Goal: Information Seeking & Learning: Learn about a topic

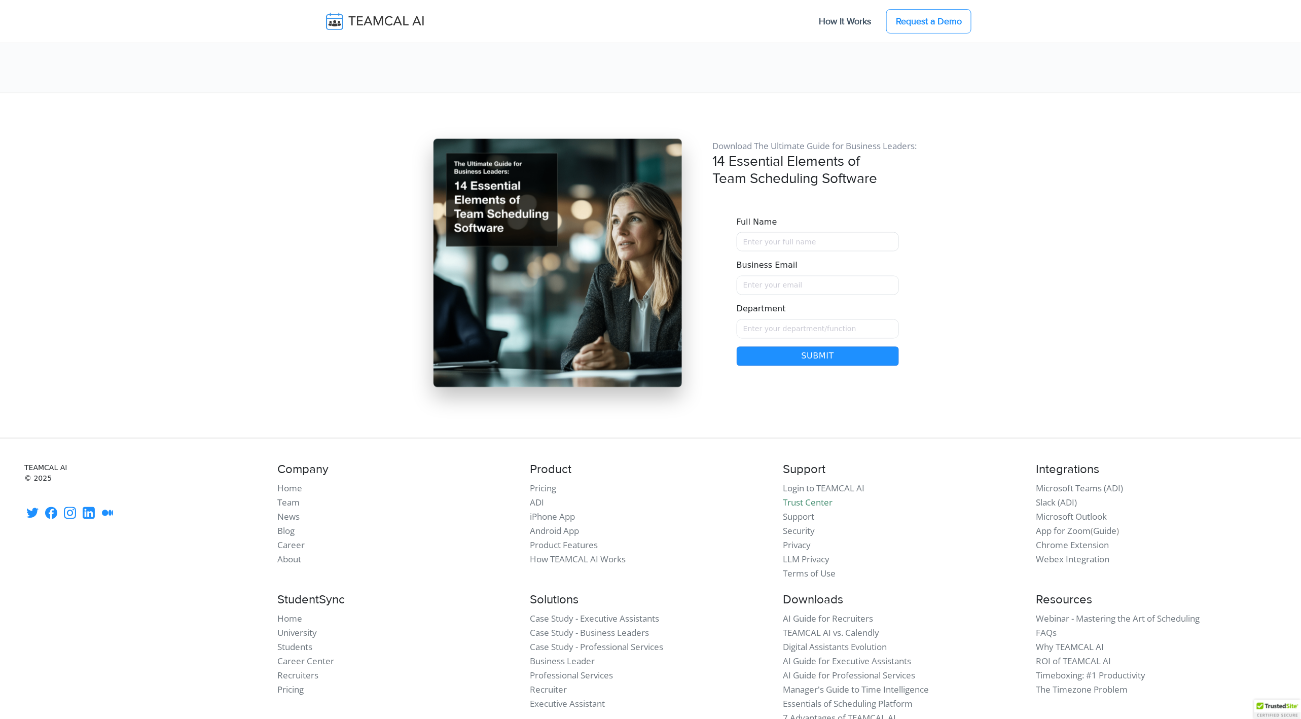
scroll to position [8523, 0]
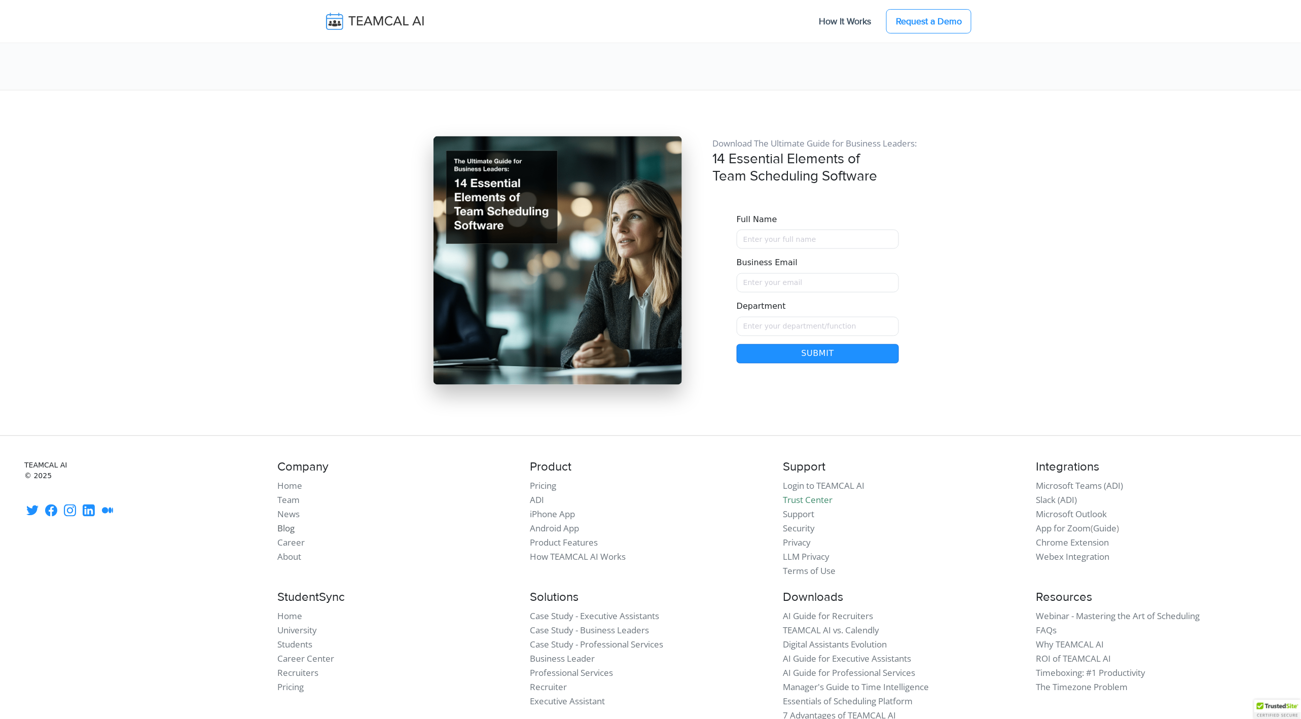
click at [289, 523] on link "Blog" at bounding box center [285, 529] width 17 height 12
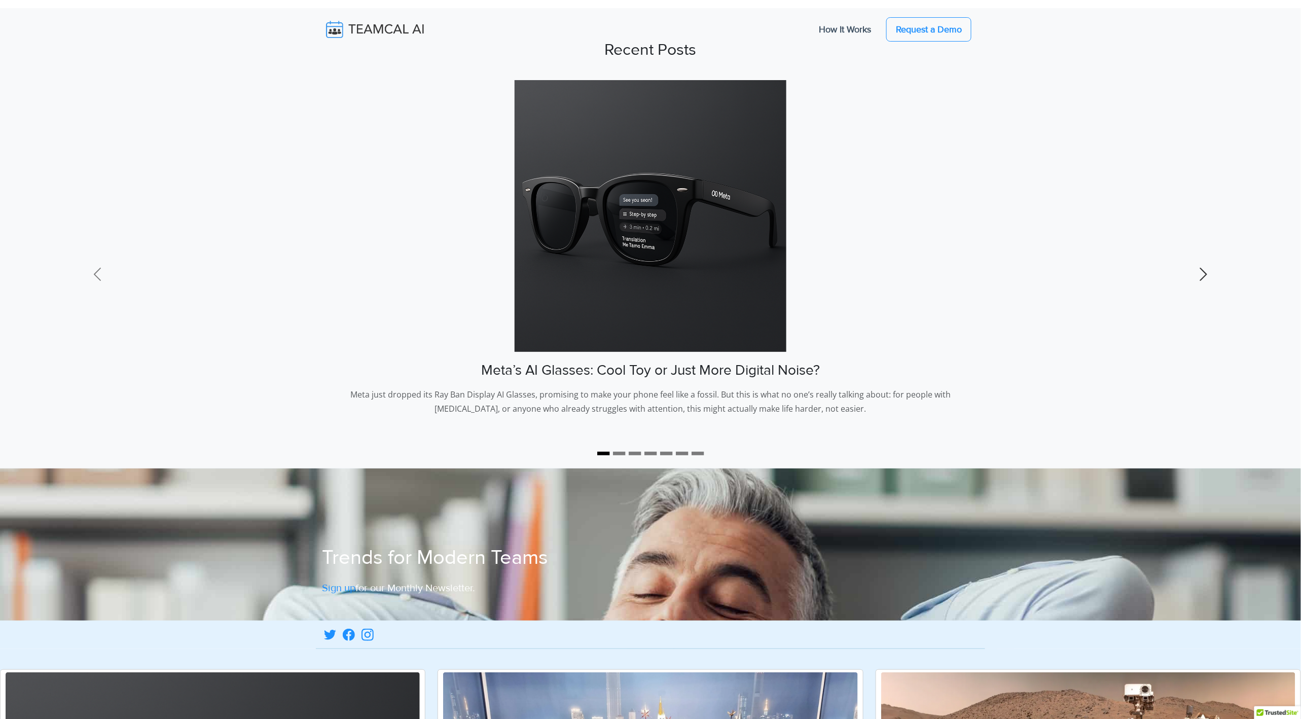
click at [1209, 270] on span at bounding box center [1204, 274] width 16 height 16
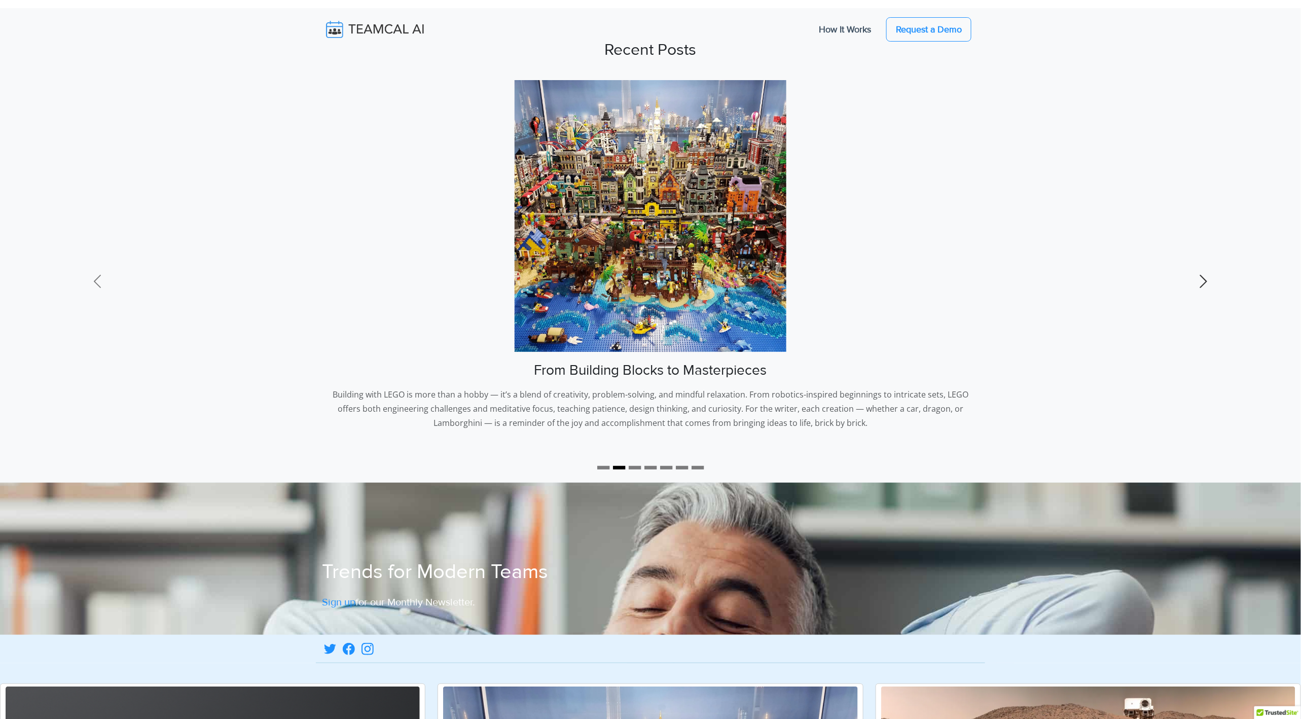
click at [1208, 276] on span at bounding box center [1204, 281] width 16 height 16
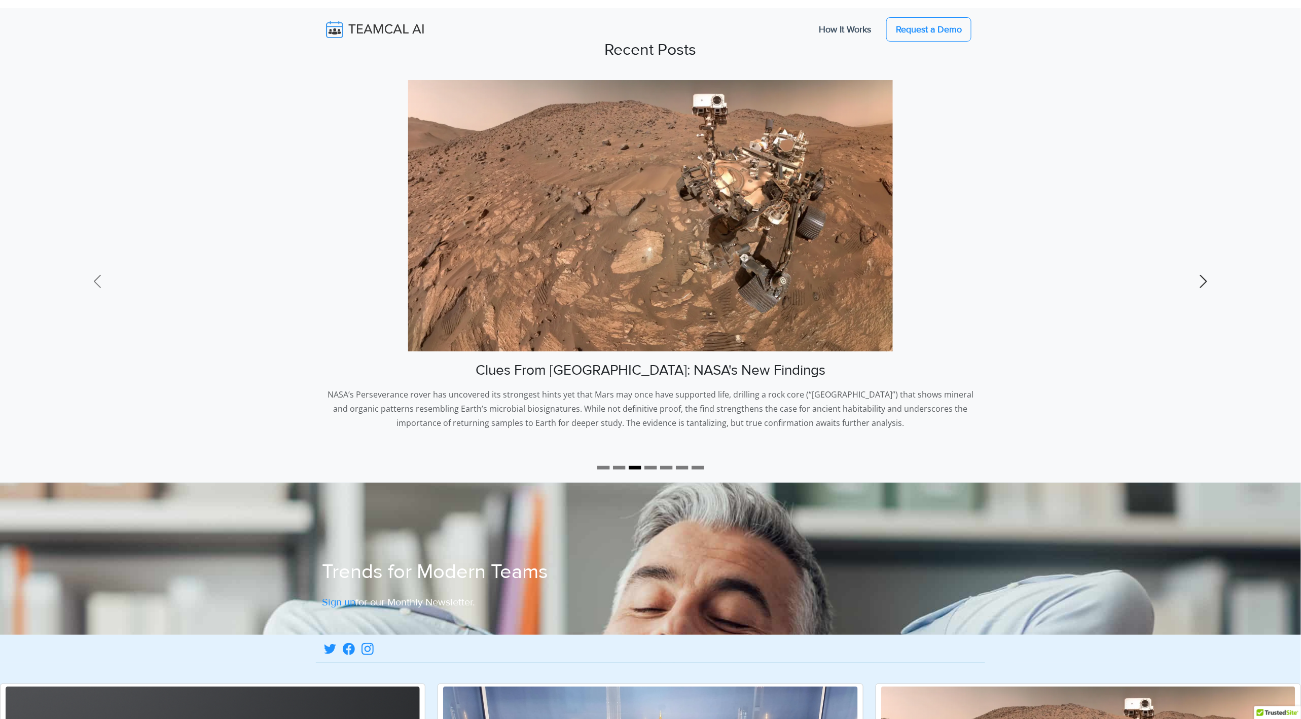
click at [1208, 276] on span at bounding box center [1204, 281] width 16 height 16
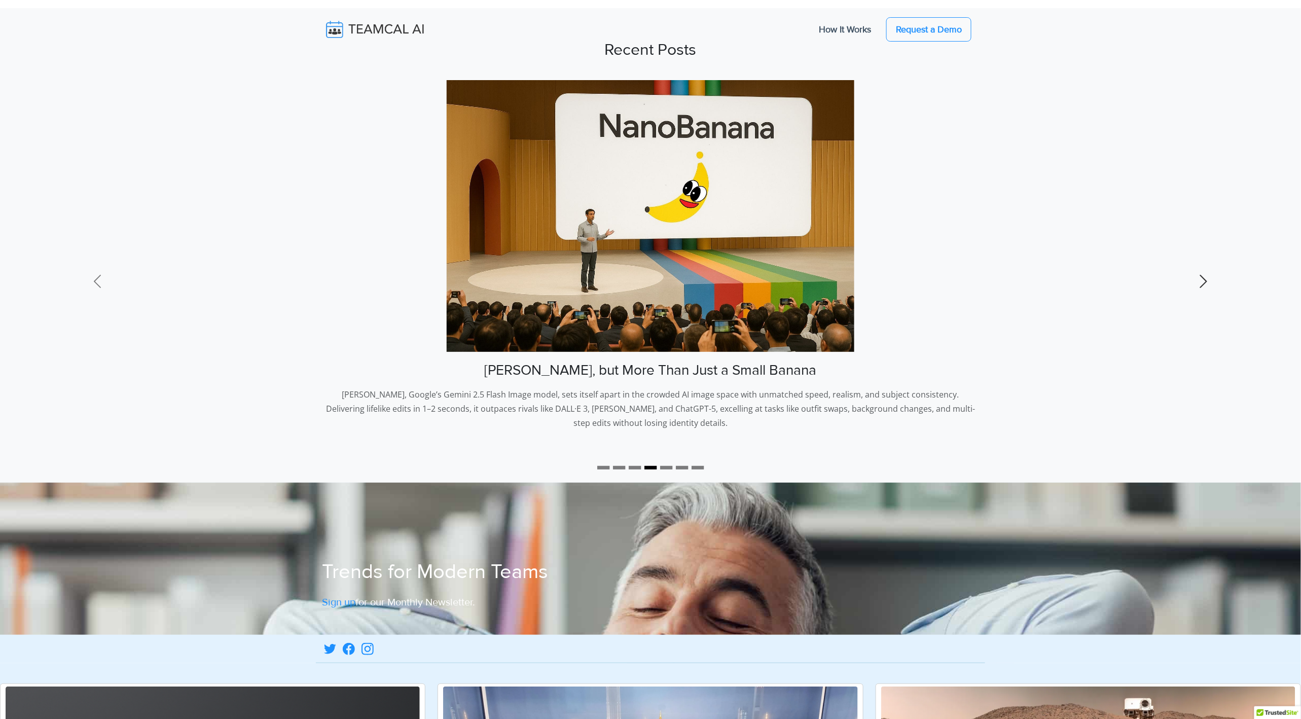
click at [1208, 276] on span at bounding box center [1204, 281] width 16 height 16
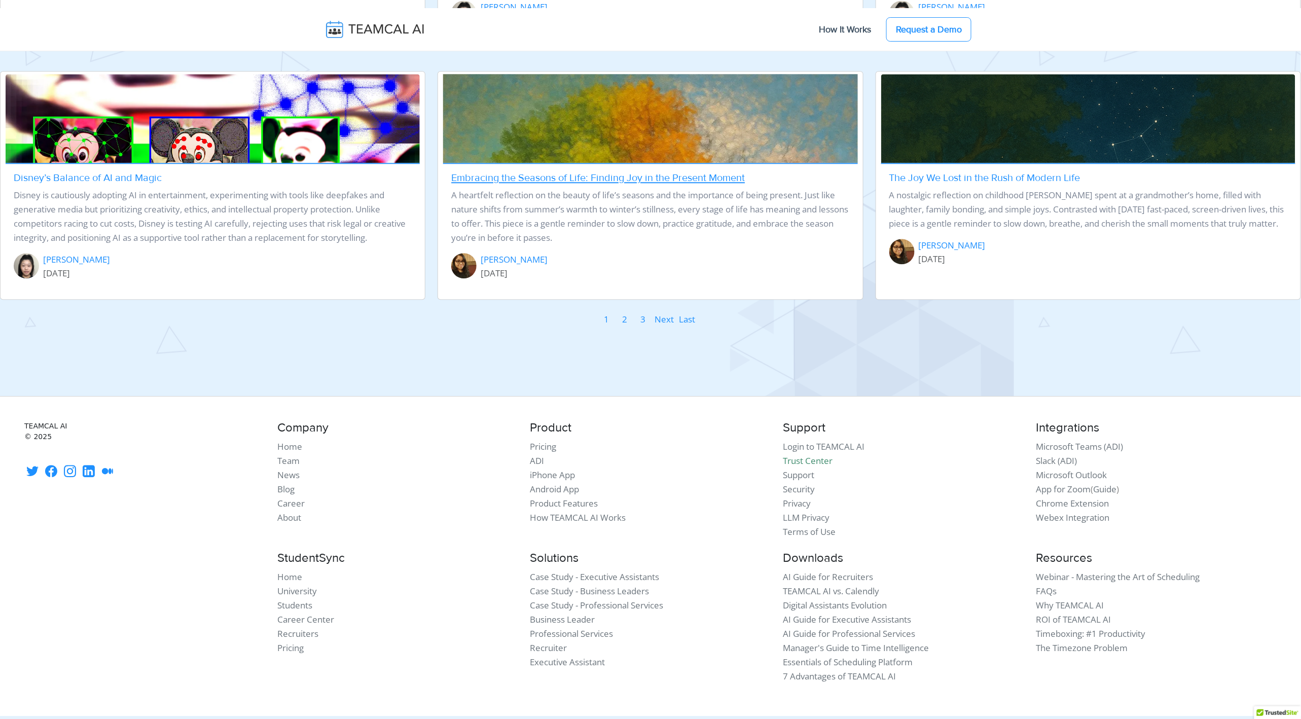
scroll to position [1182, 0]
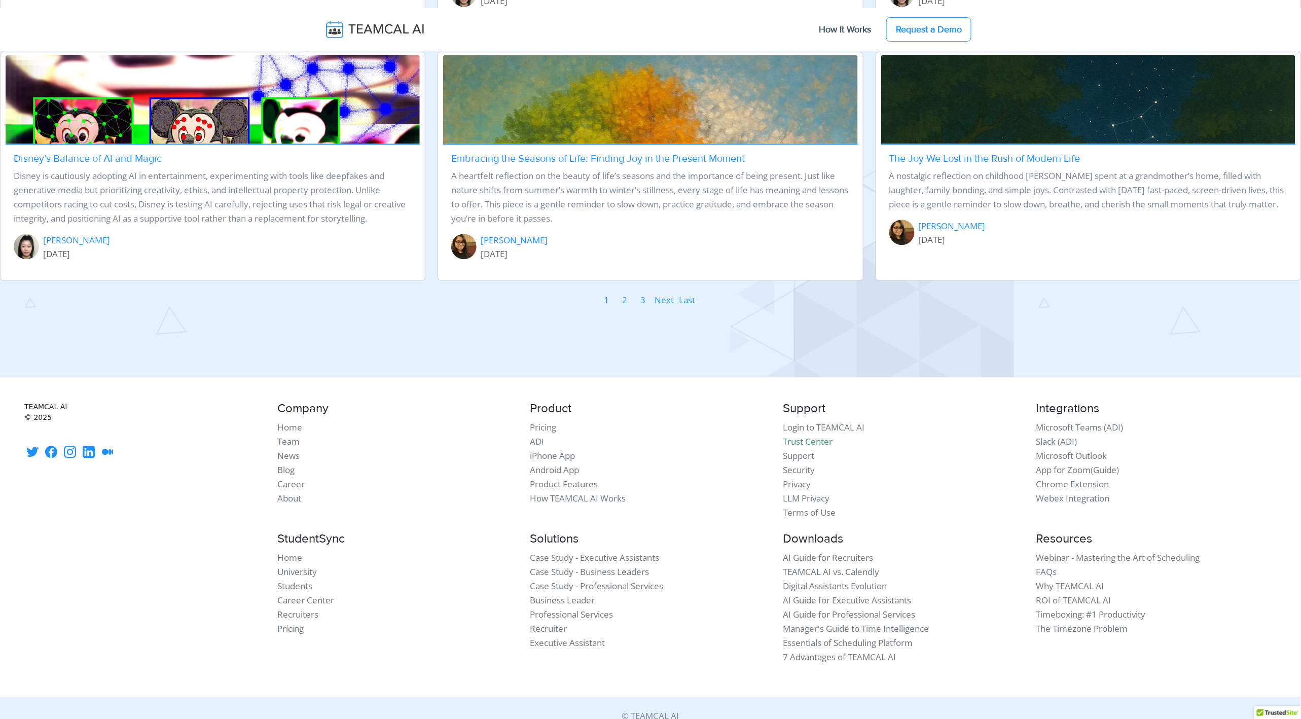
click at [627, 293] on link "2" at bounding box center [625, 300] width 6 height 15
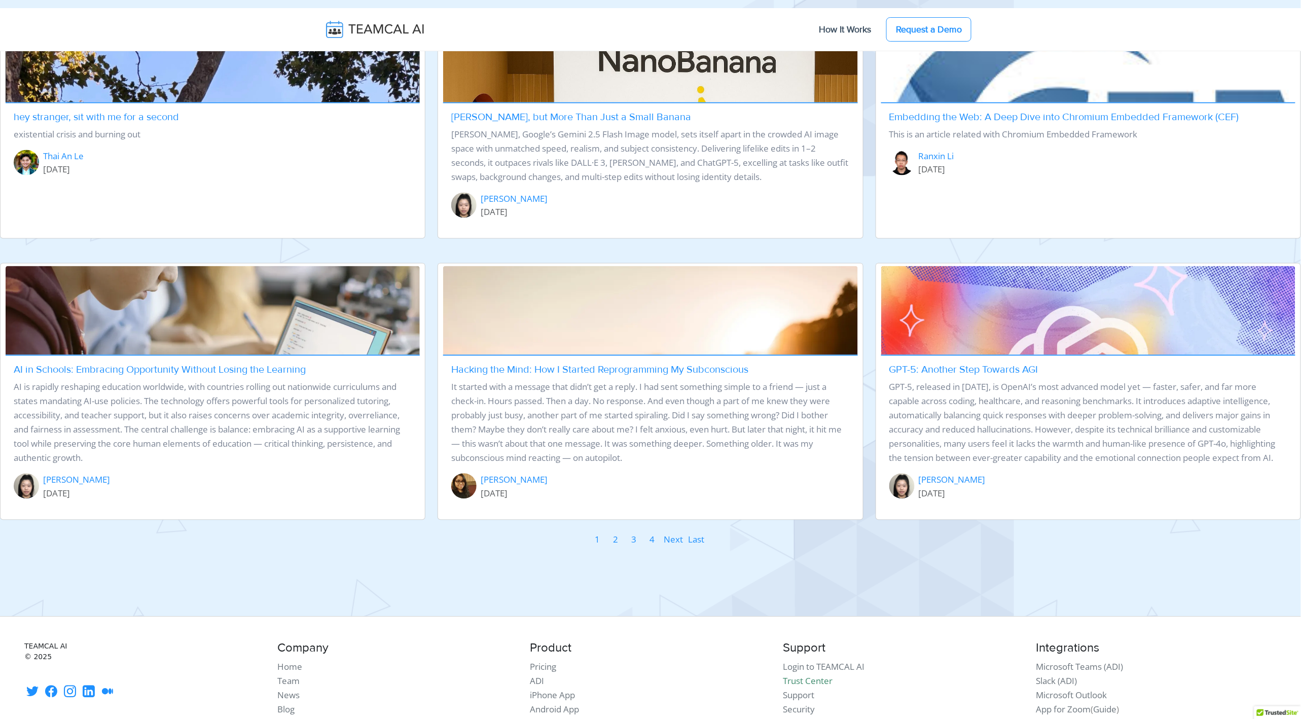
scroll to position [985, 0]
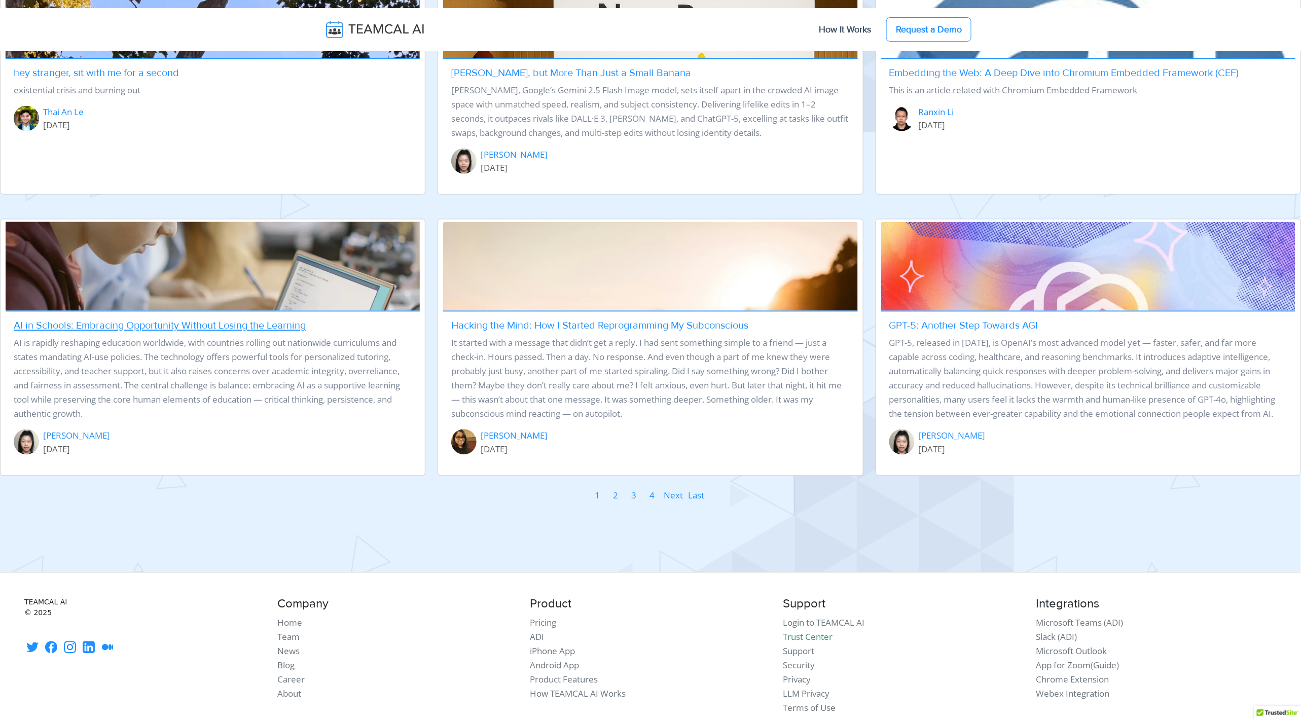
click at [397, 377] on p "AI is rapidly reshaping education worldwide, with countries rolling out nationw…" at bounding box center [213, 378] width 398 height 85
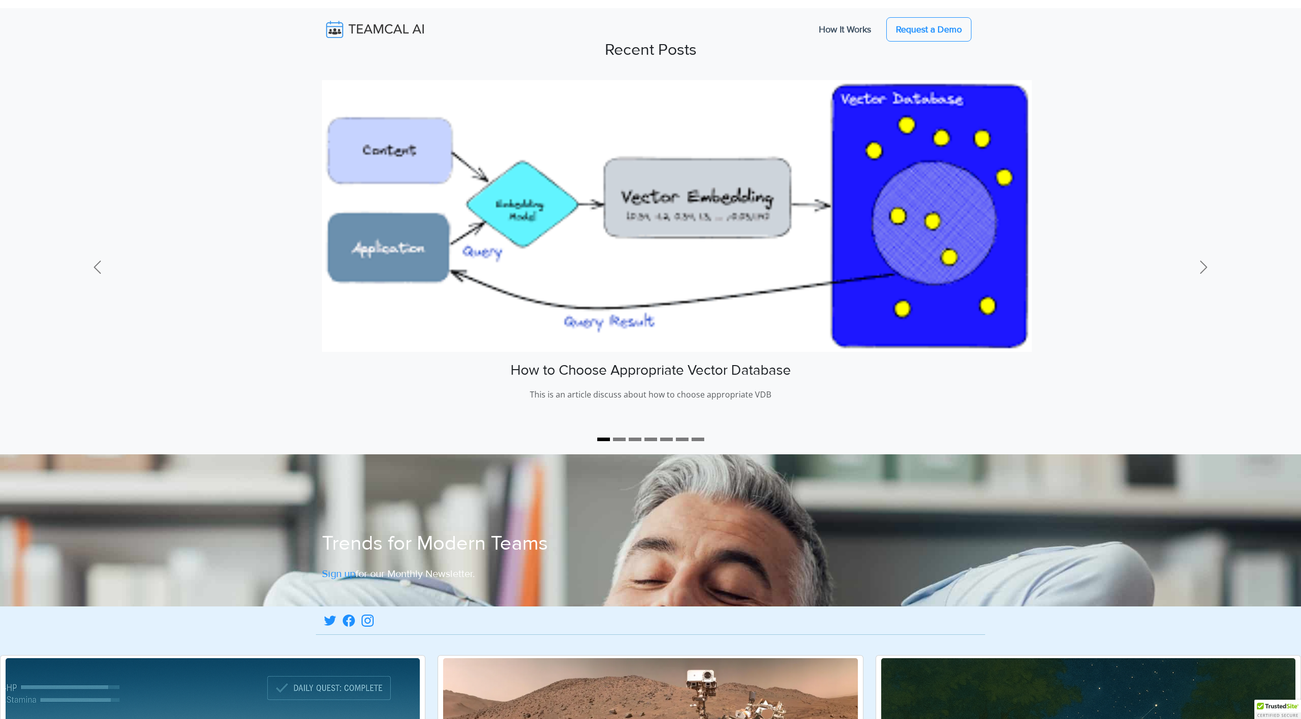
scroll to position [985, 0]
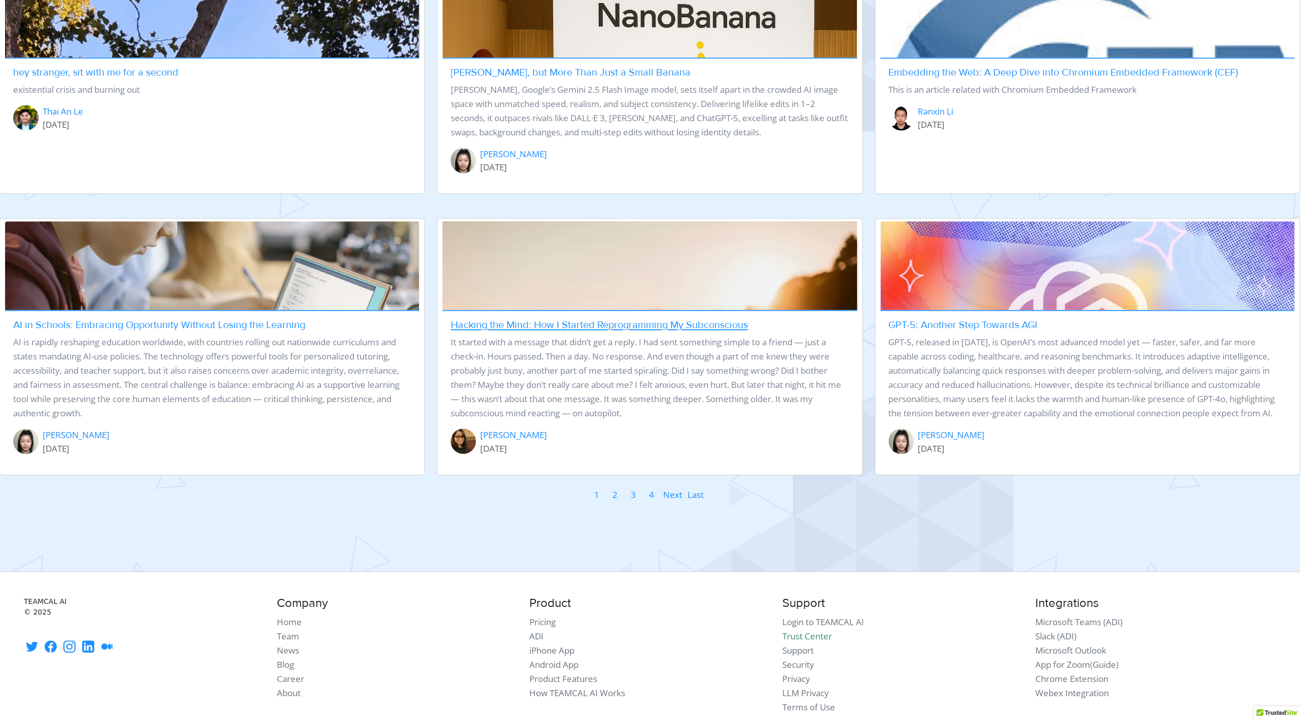
scroll to position [985, 1]
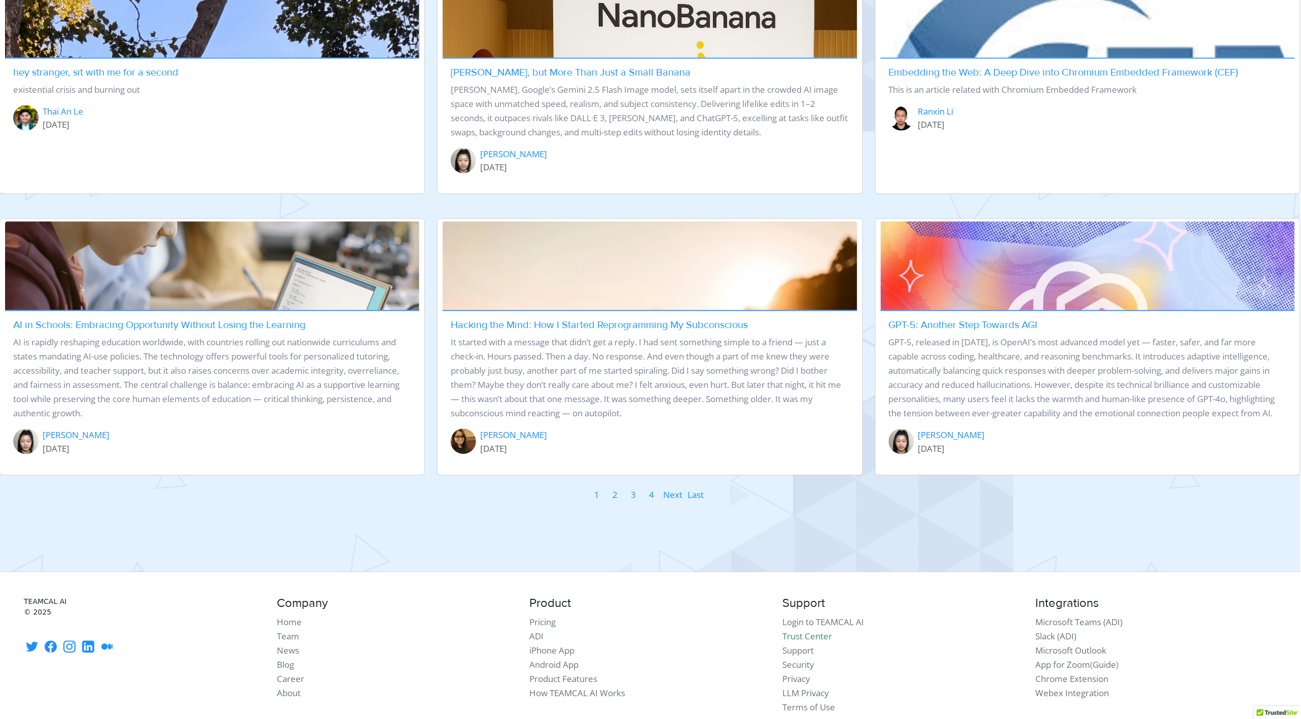
click at [619, 493] on li "2" at bounding box center [615, 494] width 10 height 15
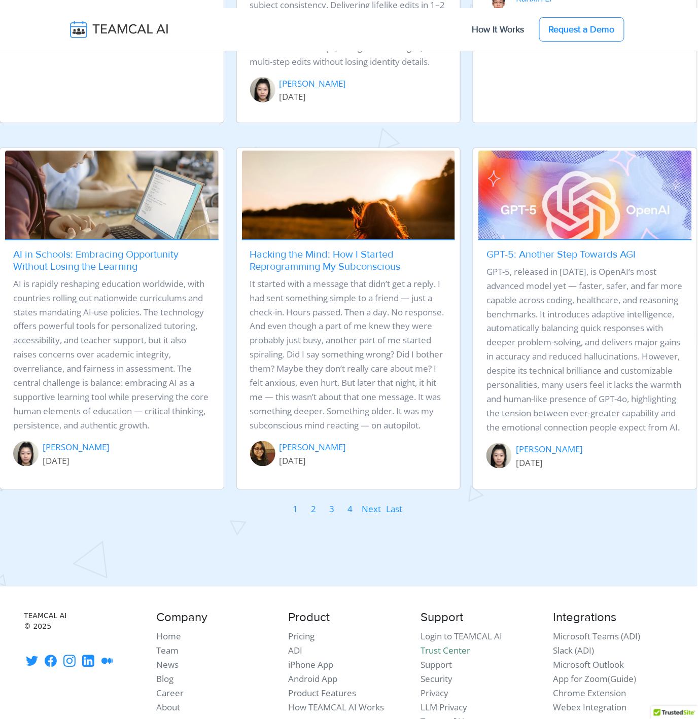
scroll to position [1545, 1]
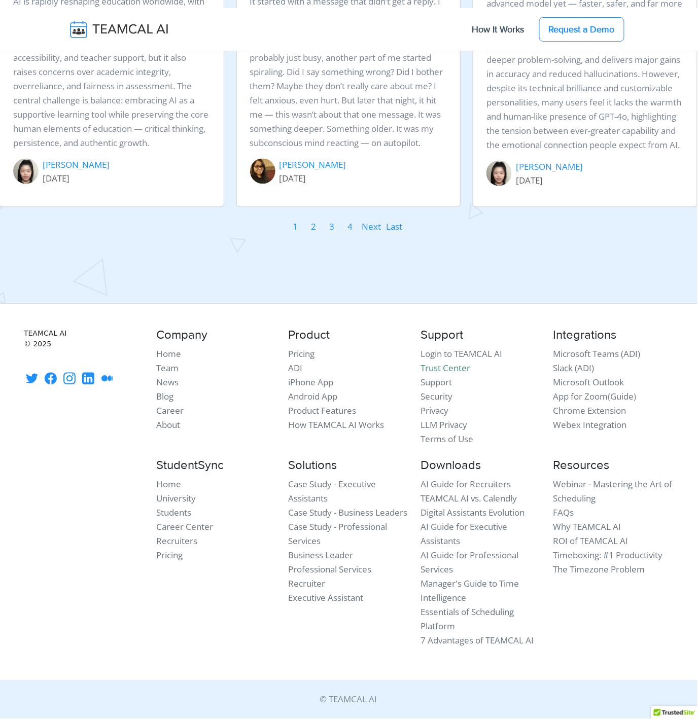
click at [314, 227] on link "2" at bounding box center [313, 227] width 6 height 15
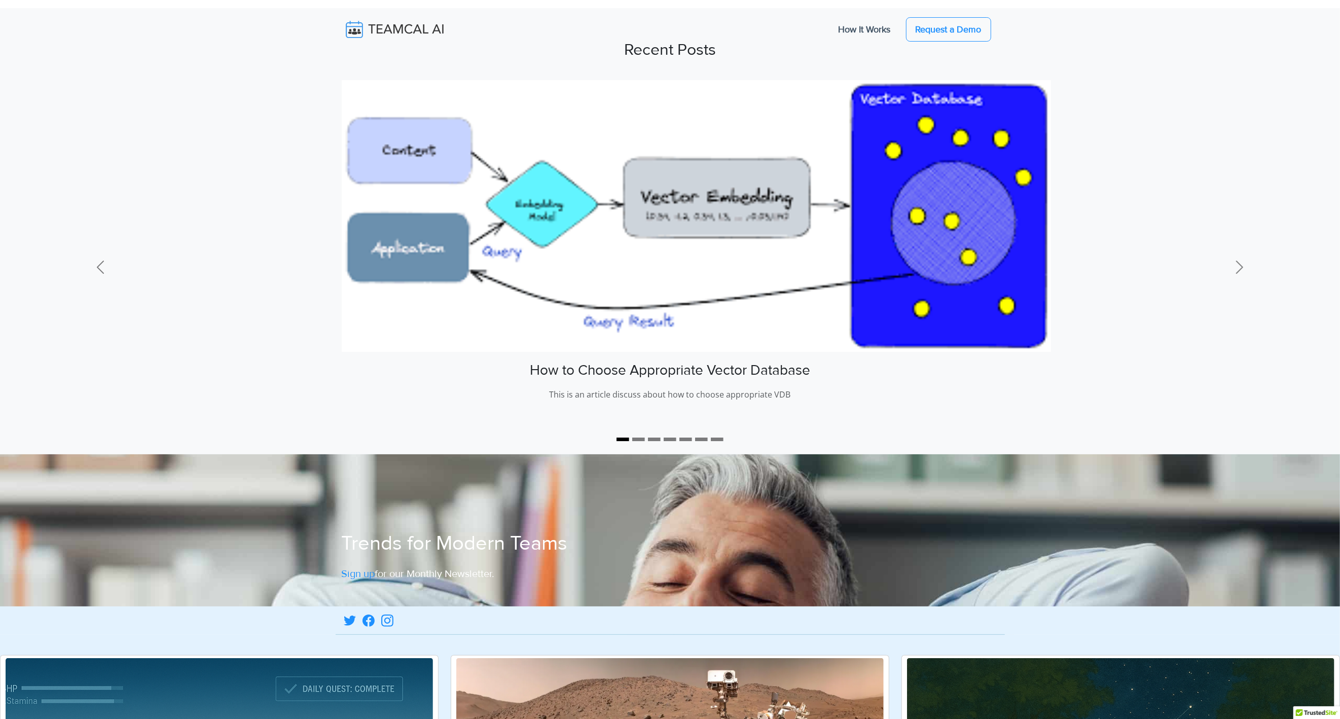
click at [697, 378] on h3 "How to Choose Appropriate Vector Database" at bounding box center [670, 370] width 657 height 17
click at [697, 396] on p "This is an article discuss about how to choose appropriate VDB" at bounding box center [670, 396] width 657 height 18
click at [600, 228] on img at bounding box center [697, 216] width 710 height 272
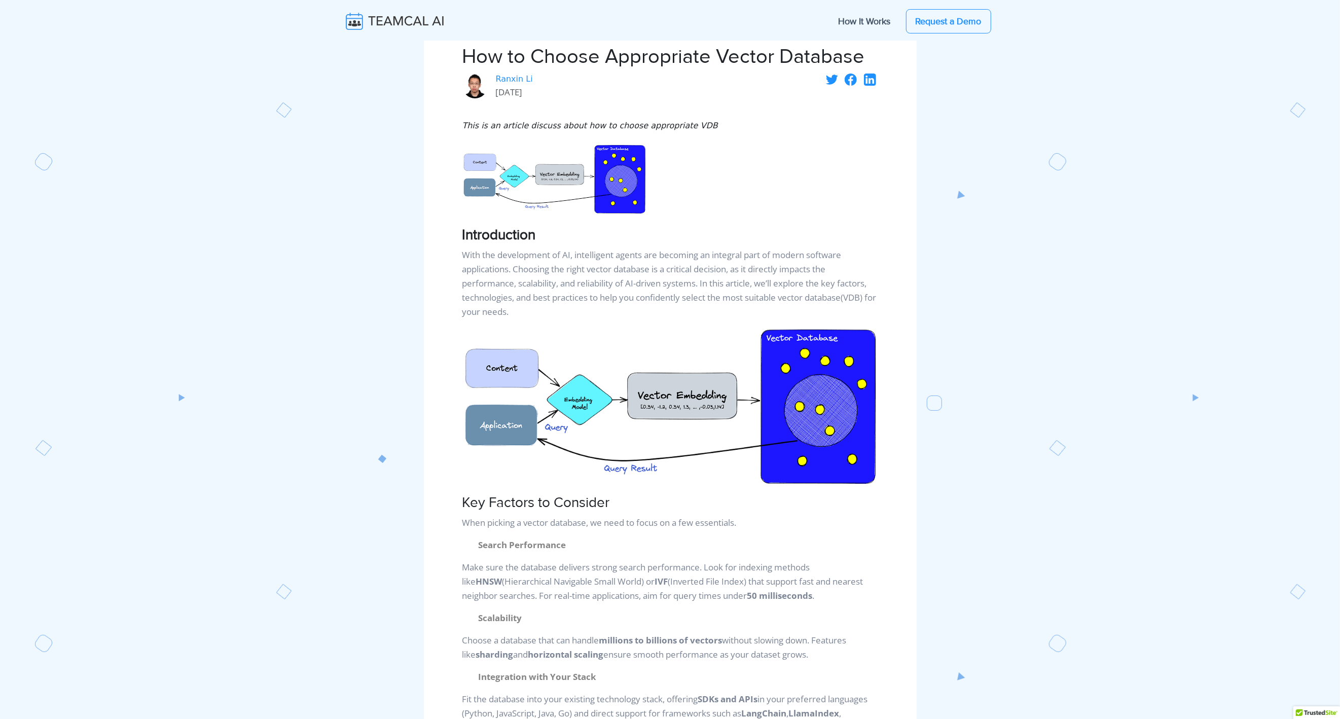
click at [563, 183] on img at bounding box center [555, 179] width 184 height 70
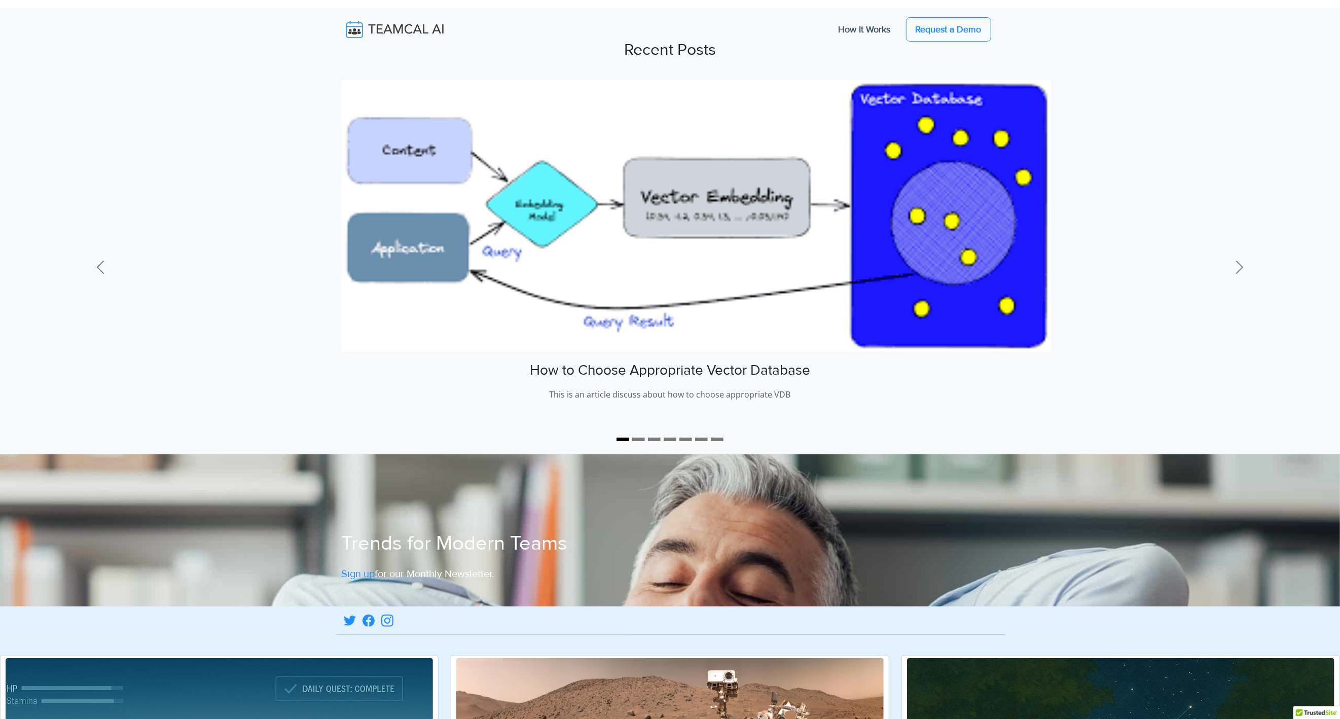
click at [372, 26] on img at bounding box center [402, 29] width 121 height 21
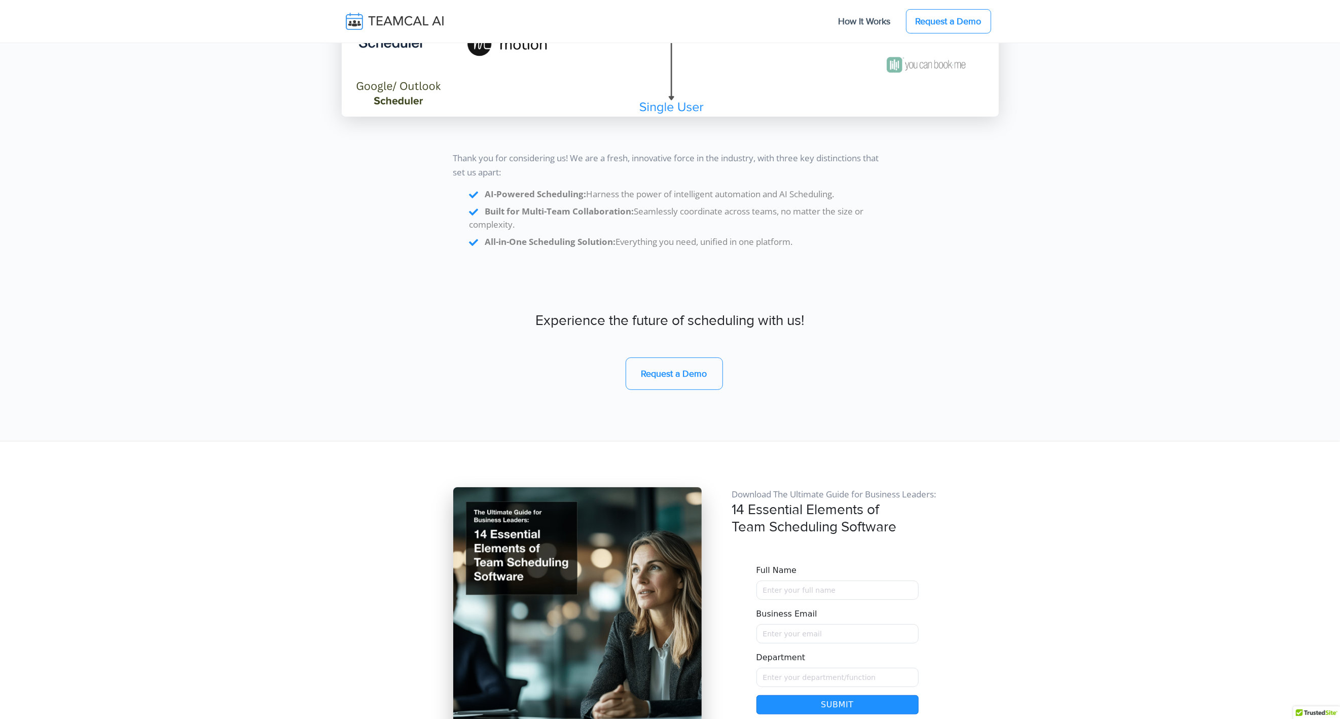
scroll to position [8523, 0]
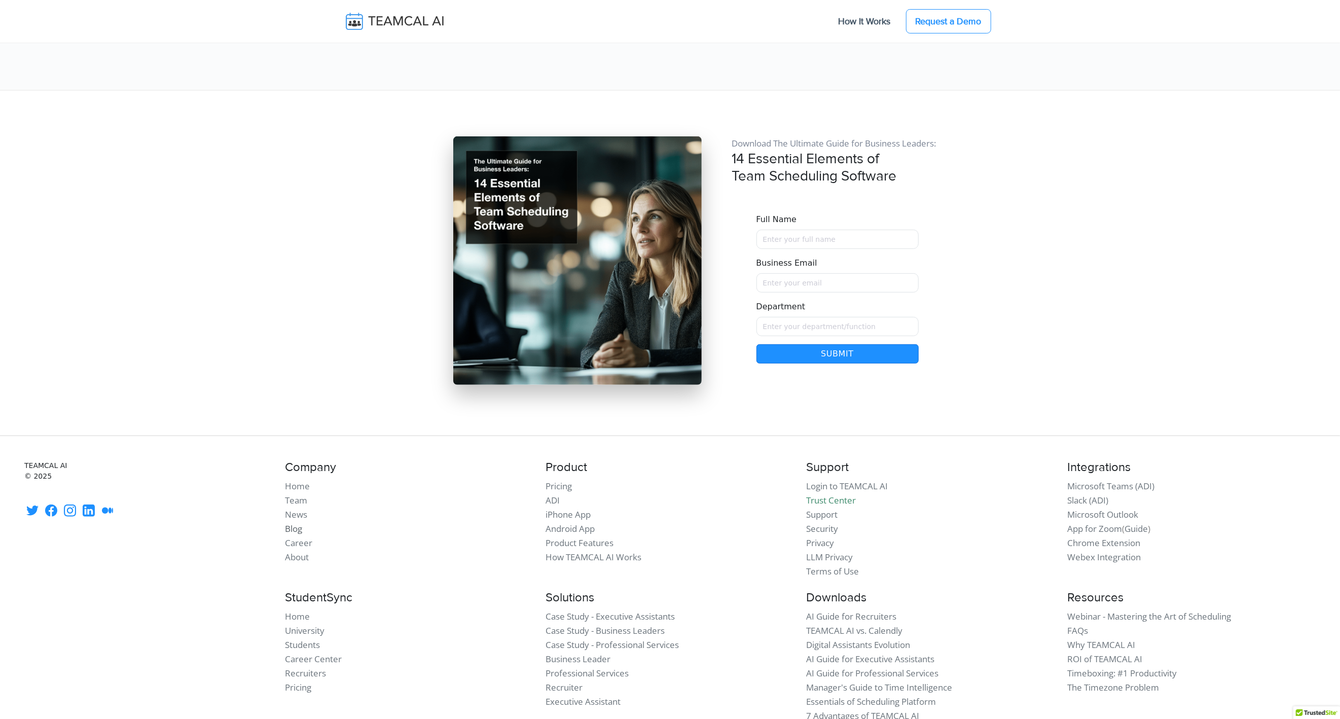
click at [297, 523] on link "Blog" at bounding box center [293, 529] width 17 height 12
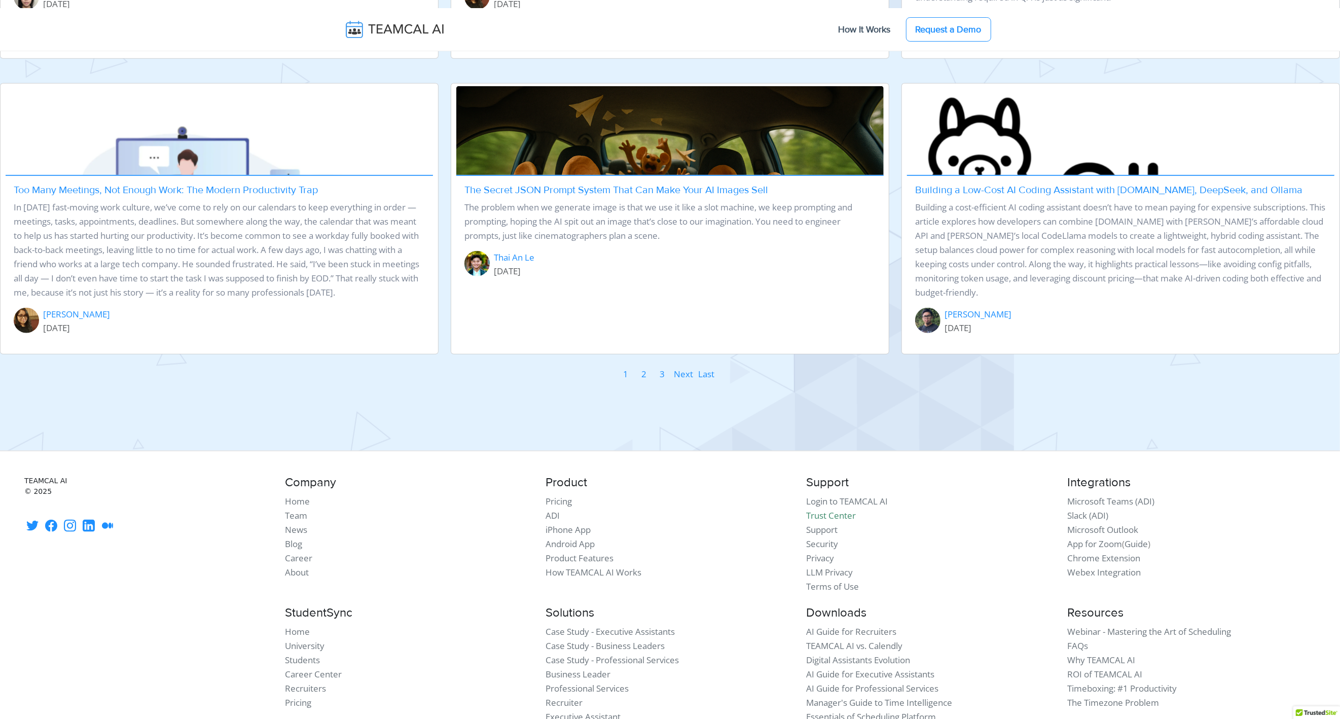
scroll to position [1111, 0]
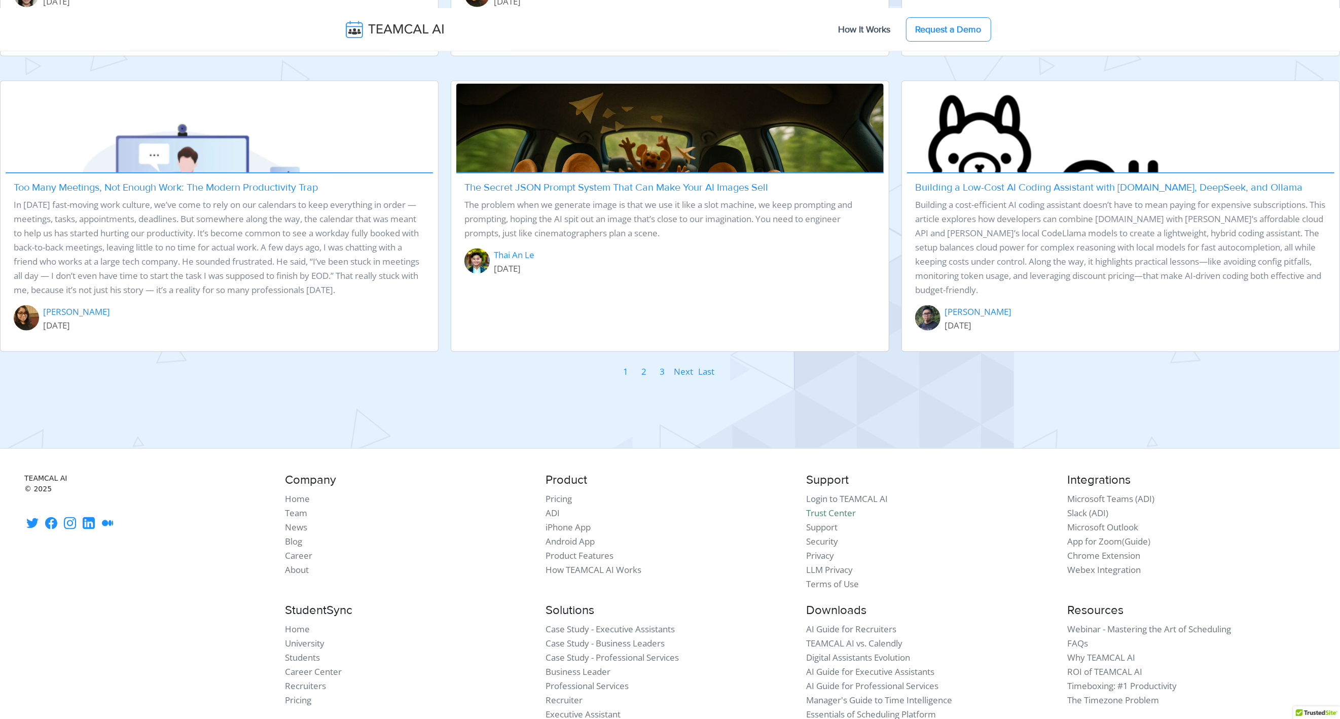
click at [643, 374] on link "2" at bounding box center [645, 371] width 6 height 15
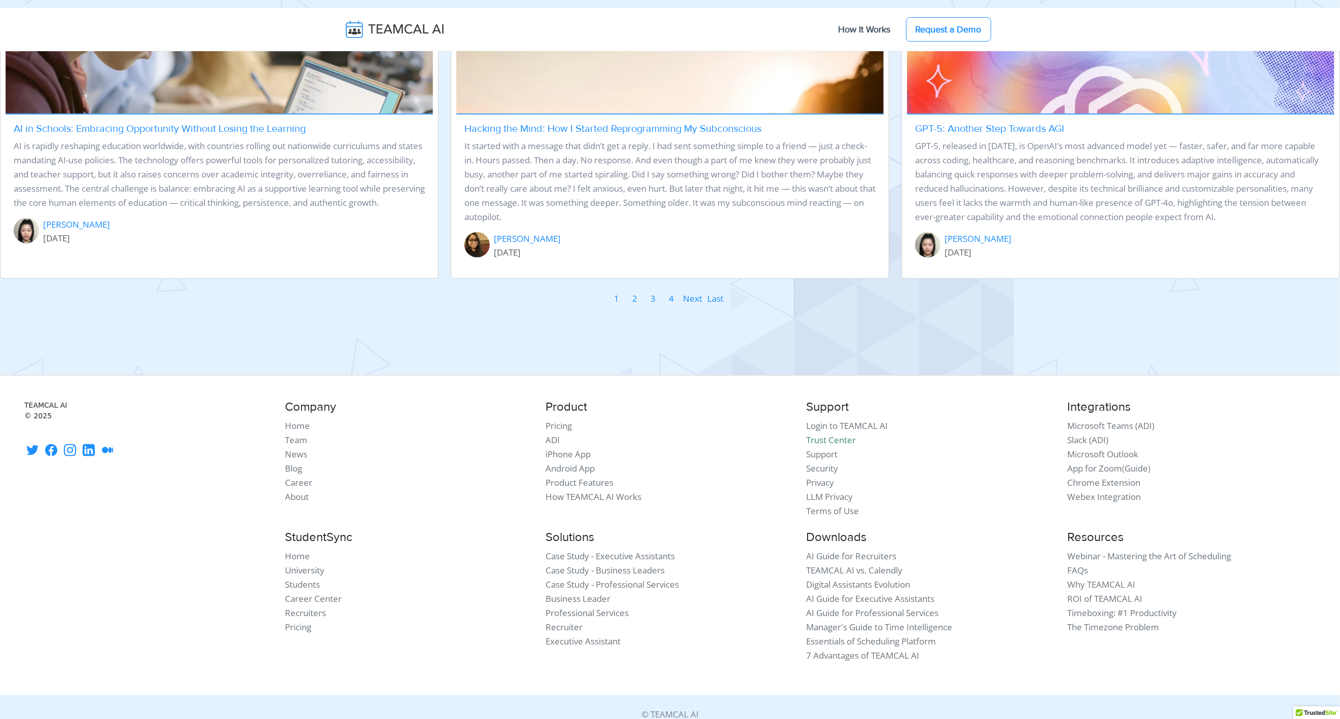
scroll to position [1194, 0]
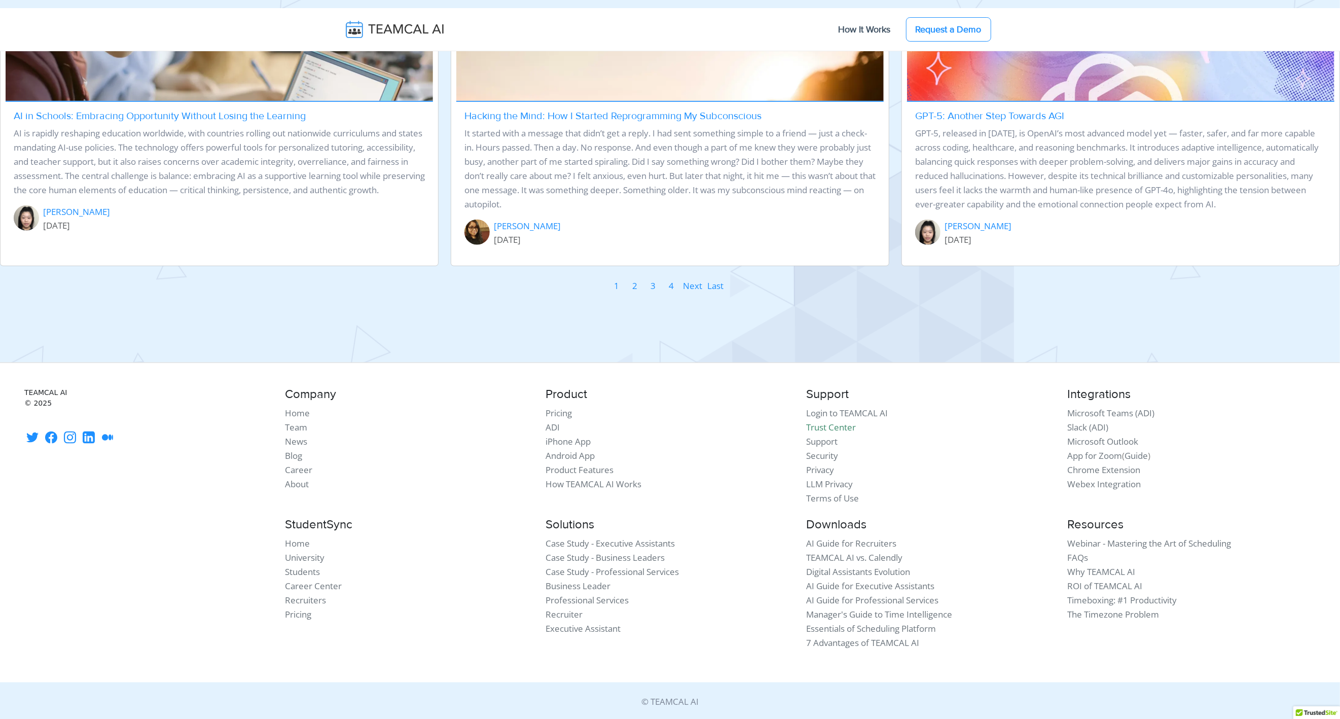
click at [655, 286] on link "3" at bounding box center [654, 285] width 6 height 15
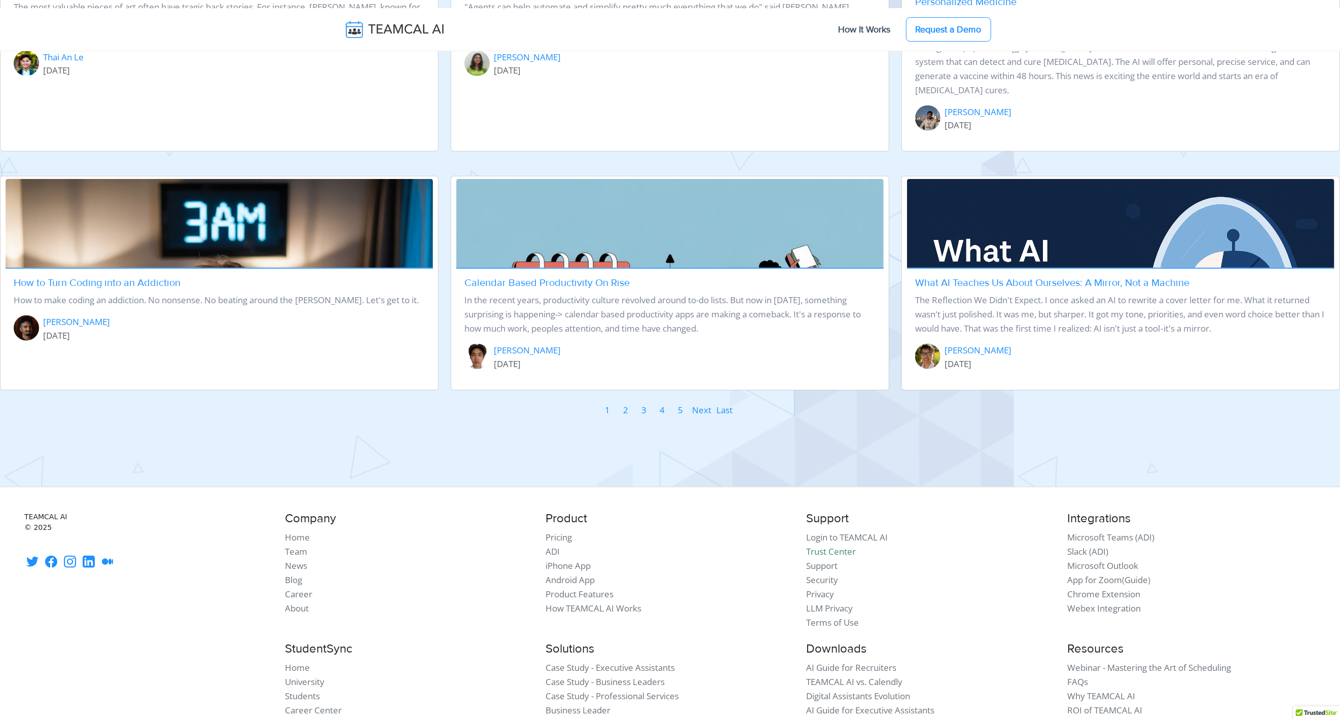
scroll to position [1086, 0]
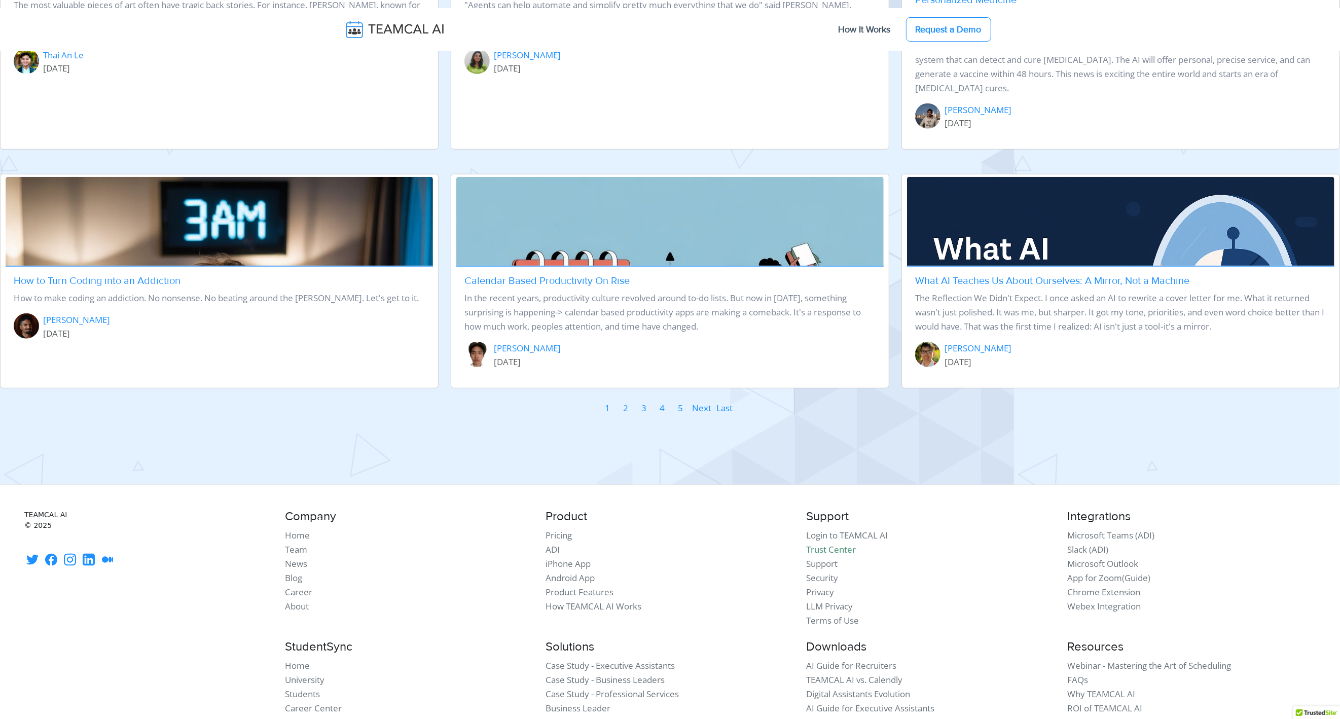
click at [681, 401] on link "5" at bounding box center [681, 408] width 6 height 15
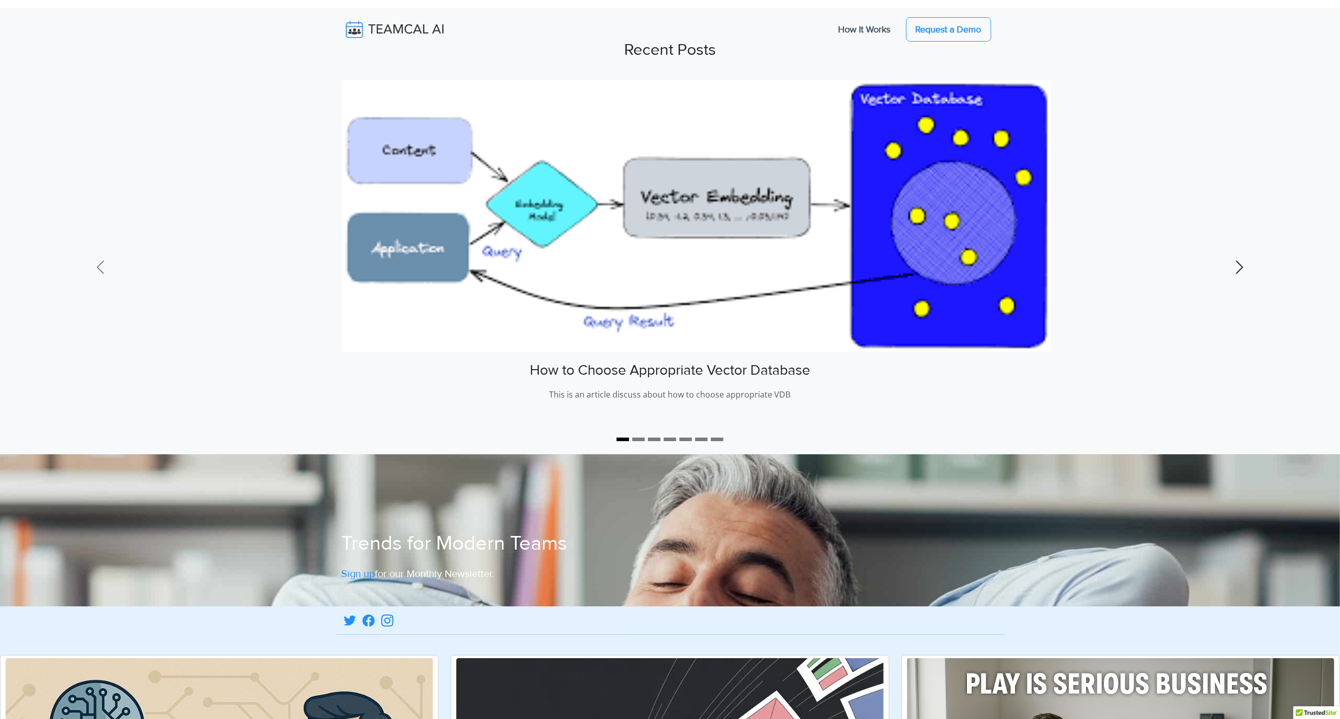
click at [1250, 270] on link "Next" at bounding box center [1240, 267] width 201 height 374
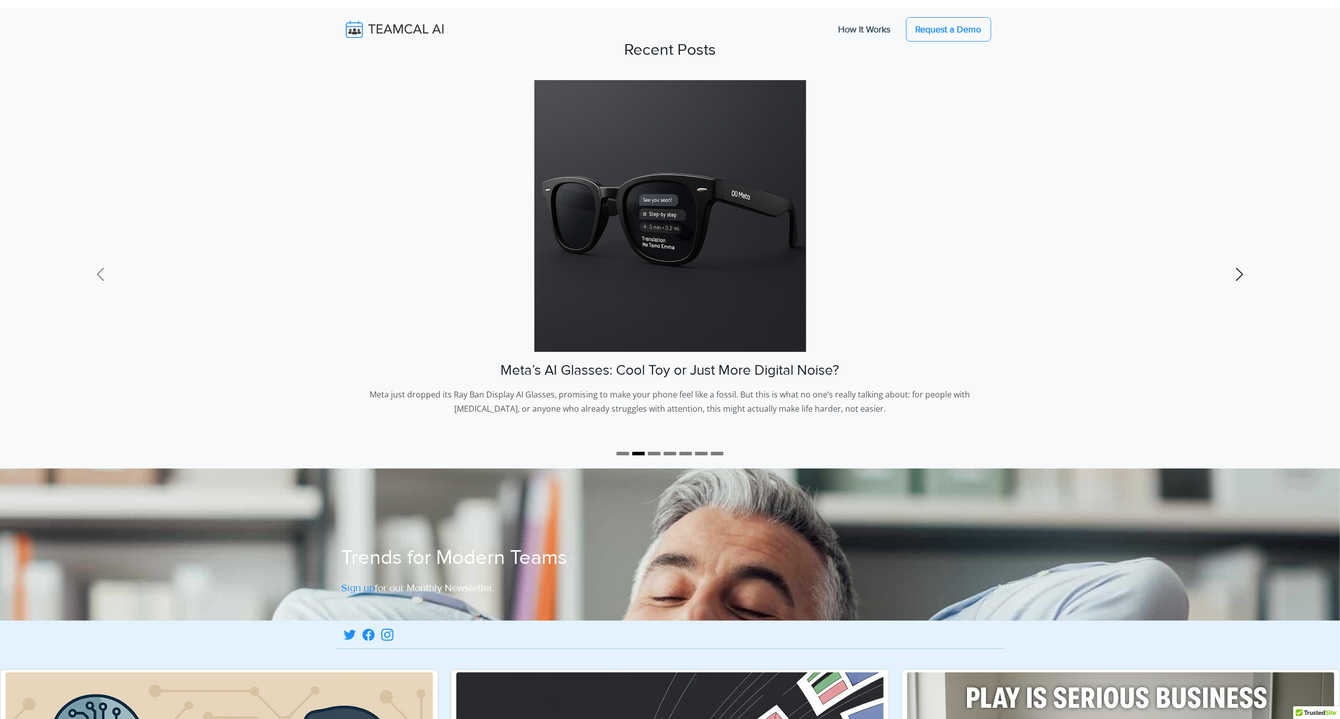
click at [1241, 269] on span at bounding box center [1240, 274] width 16 height 16
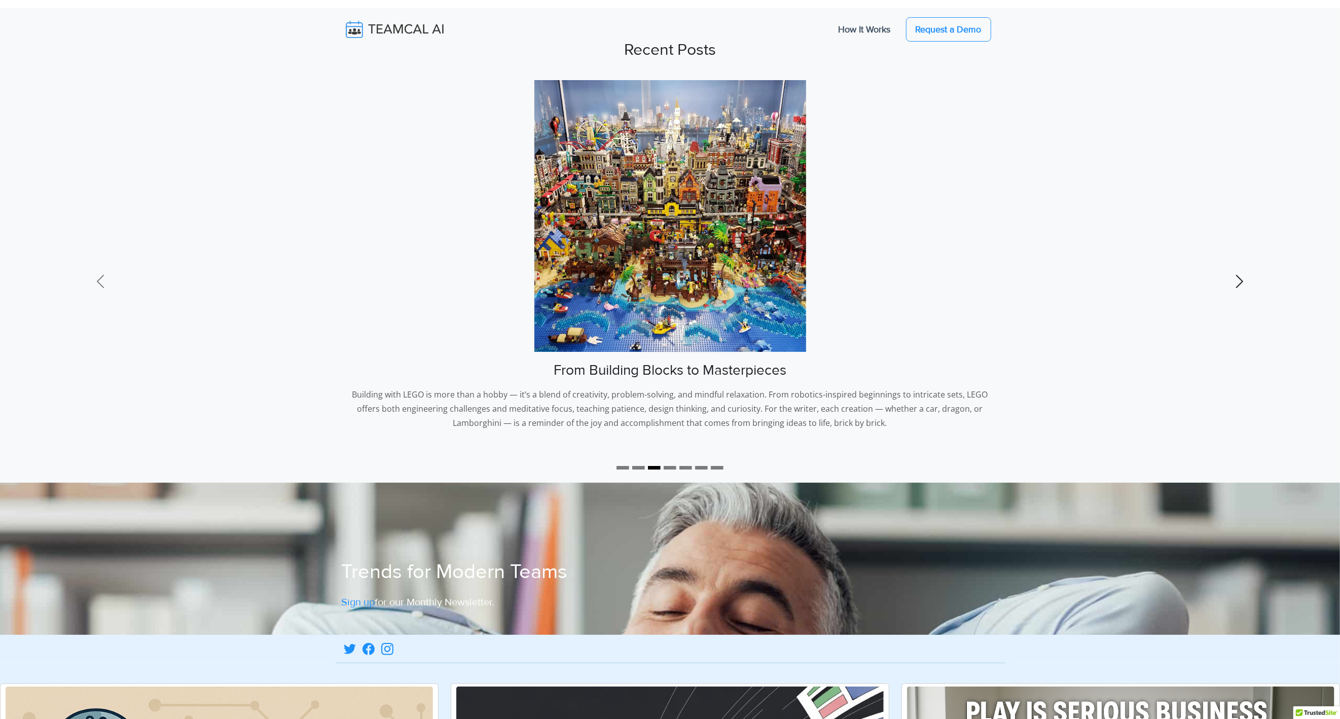
click at [1241, 269] on link "Next" at bounding box center [1240, 281] width 201 height 403
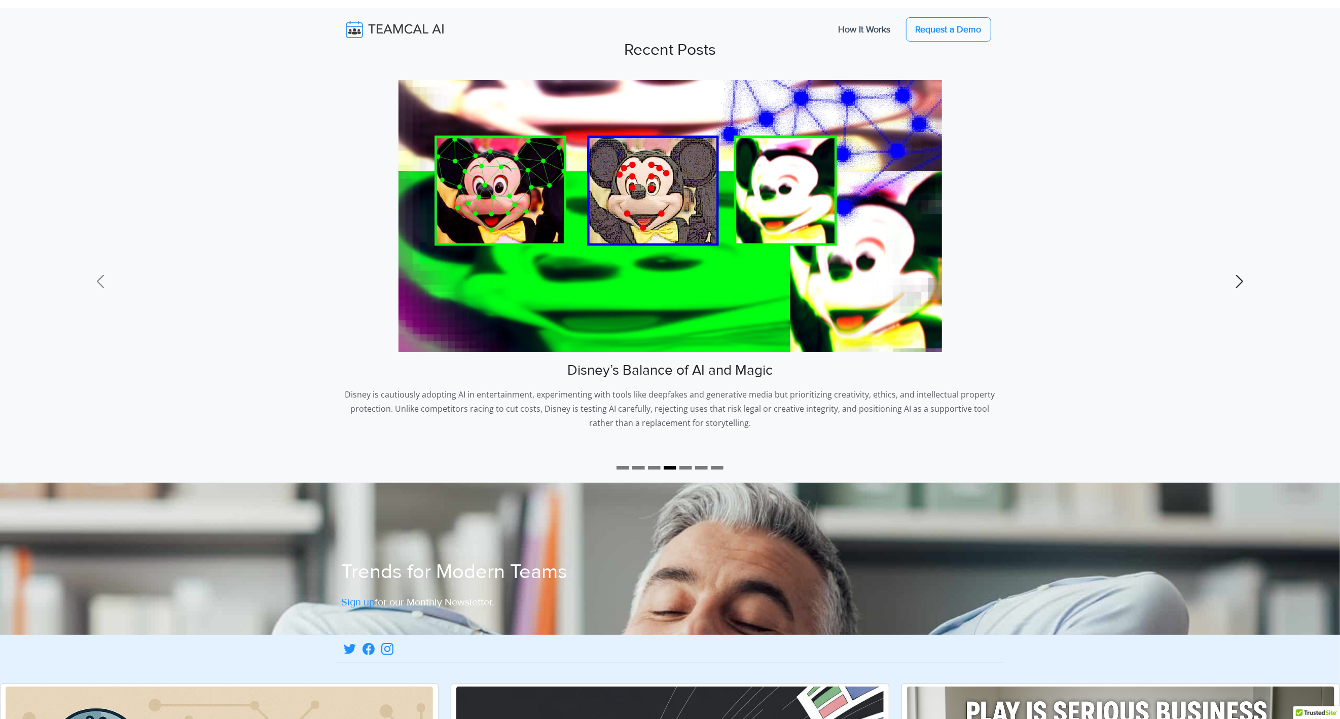
click at [1241, 269] on link "Next" at bounding box center [1240, 281] width 201 height 403
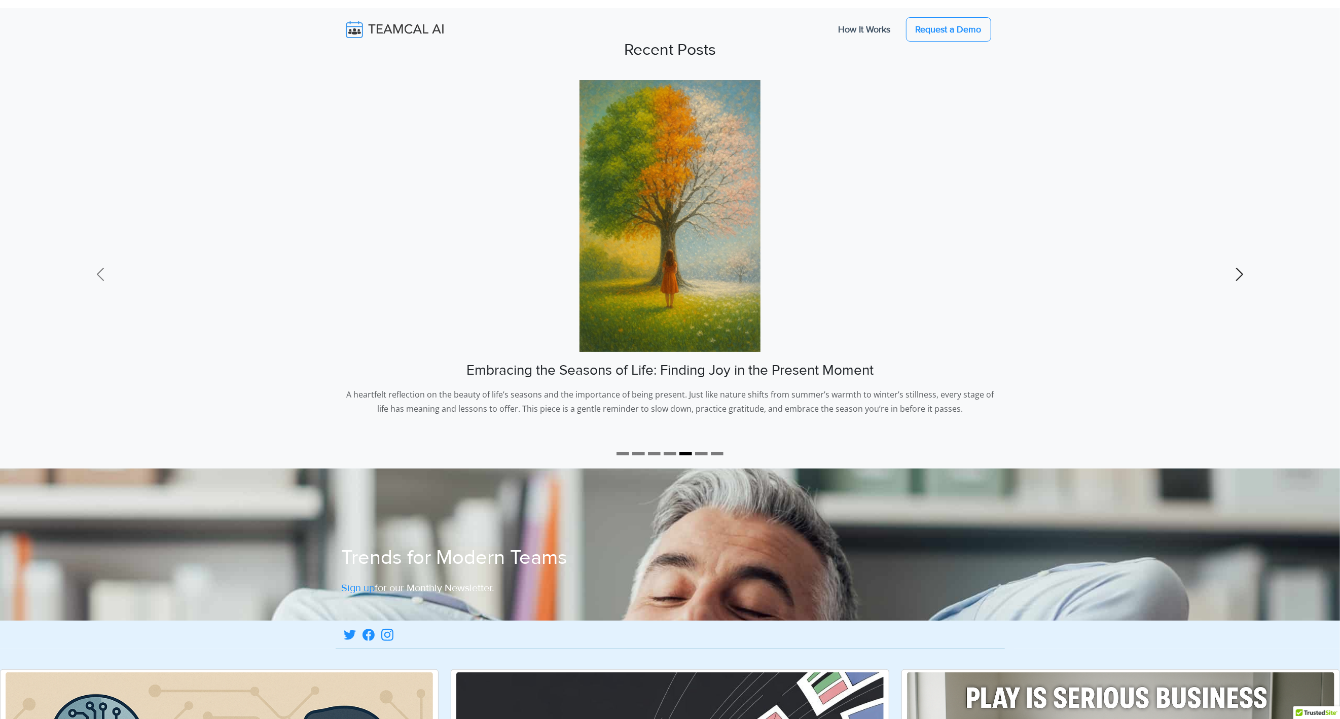
click at [1241, 269] on span at bounding box center [1240, 274] width 16 height 16
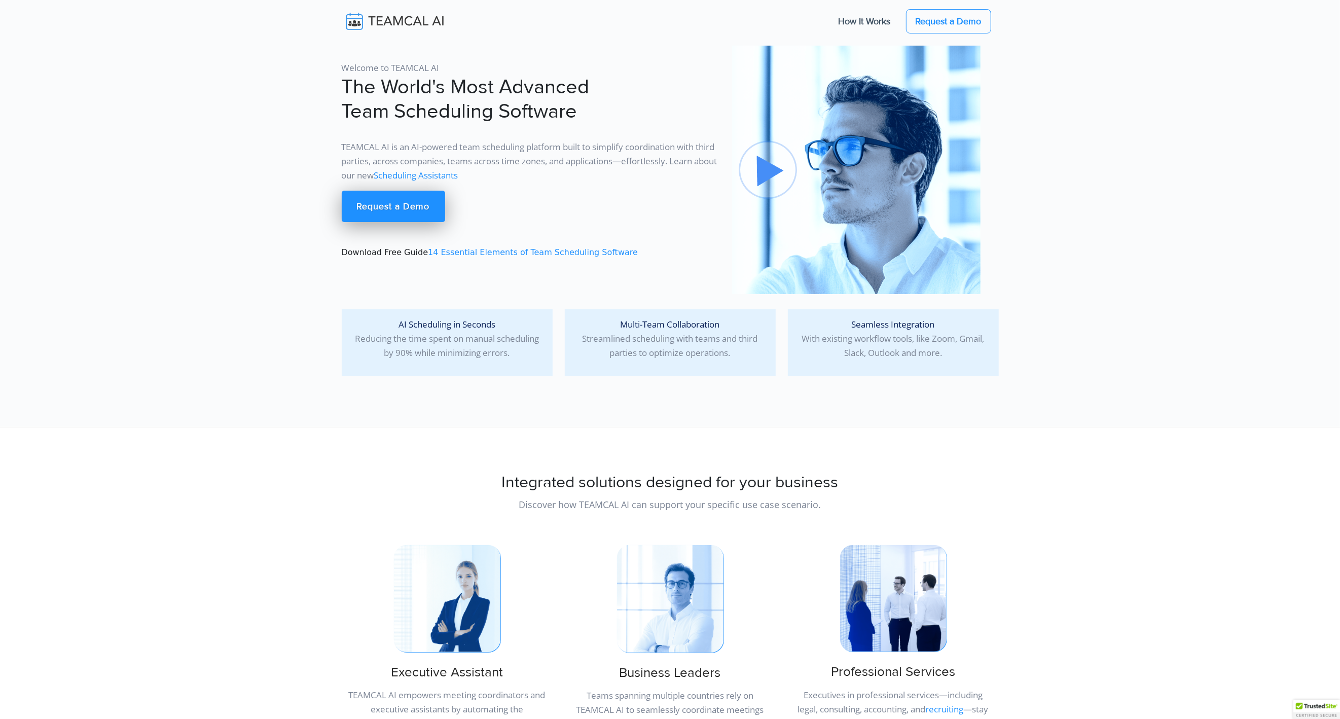
scroll to position [10, 0]
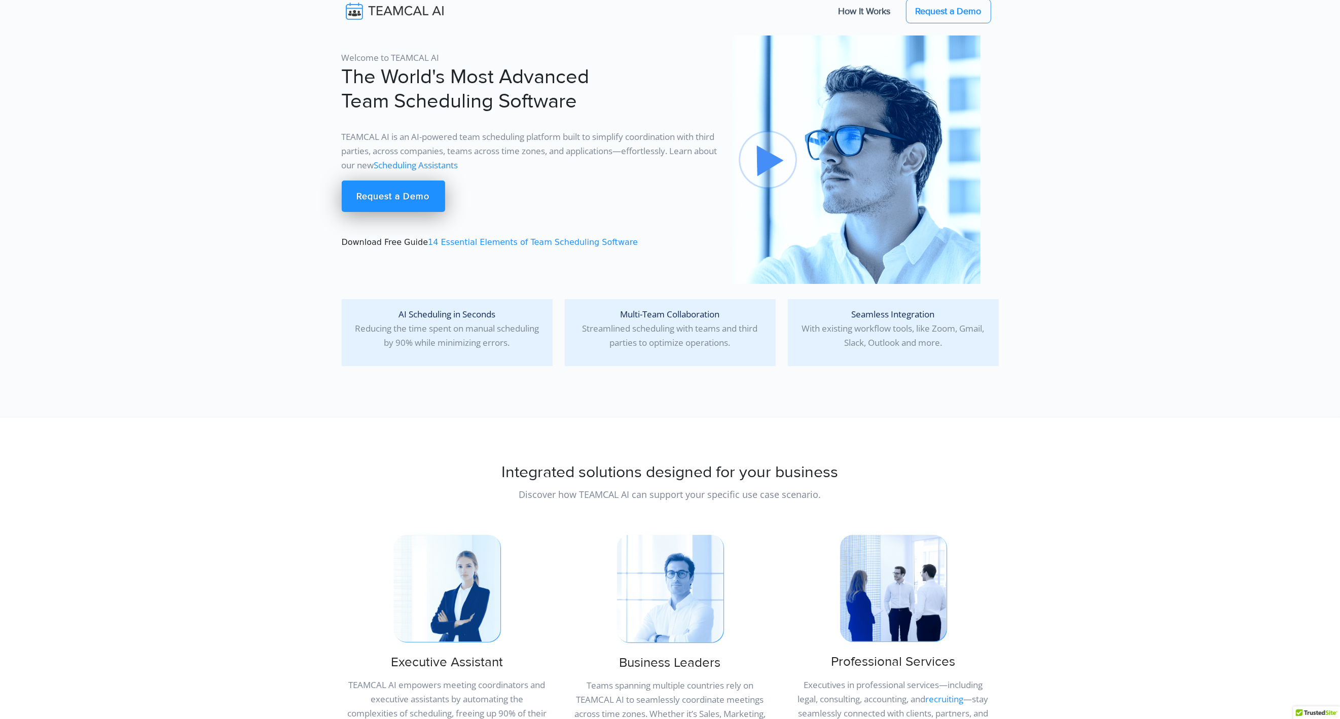
click at [436, 167] on link "Scheduling Assistants" at bounding box center [416, 165] width 84 height 12
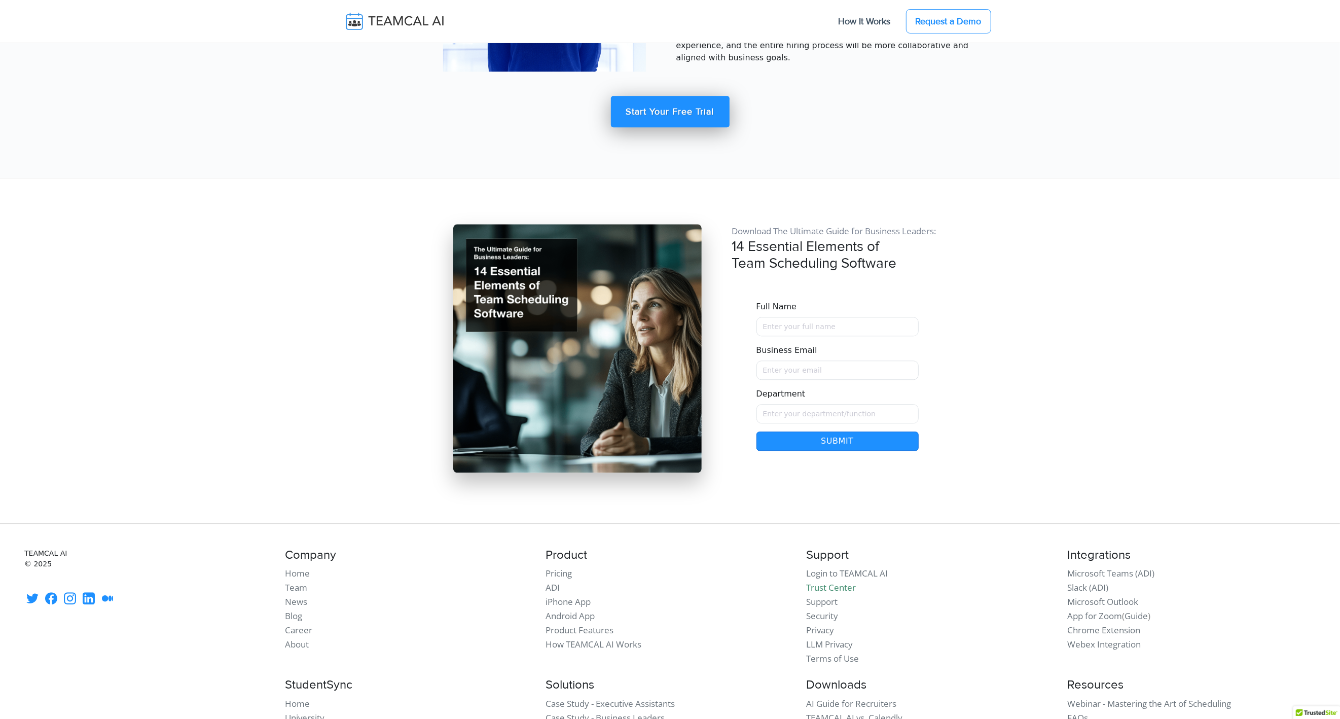
scroll to position [6729, 0]
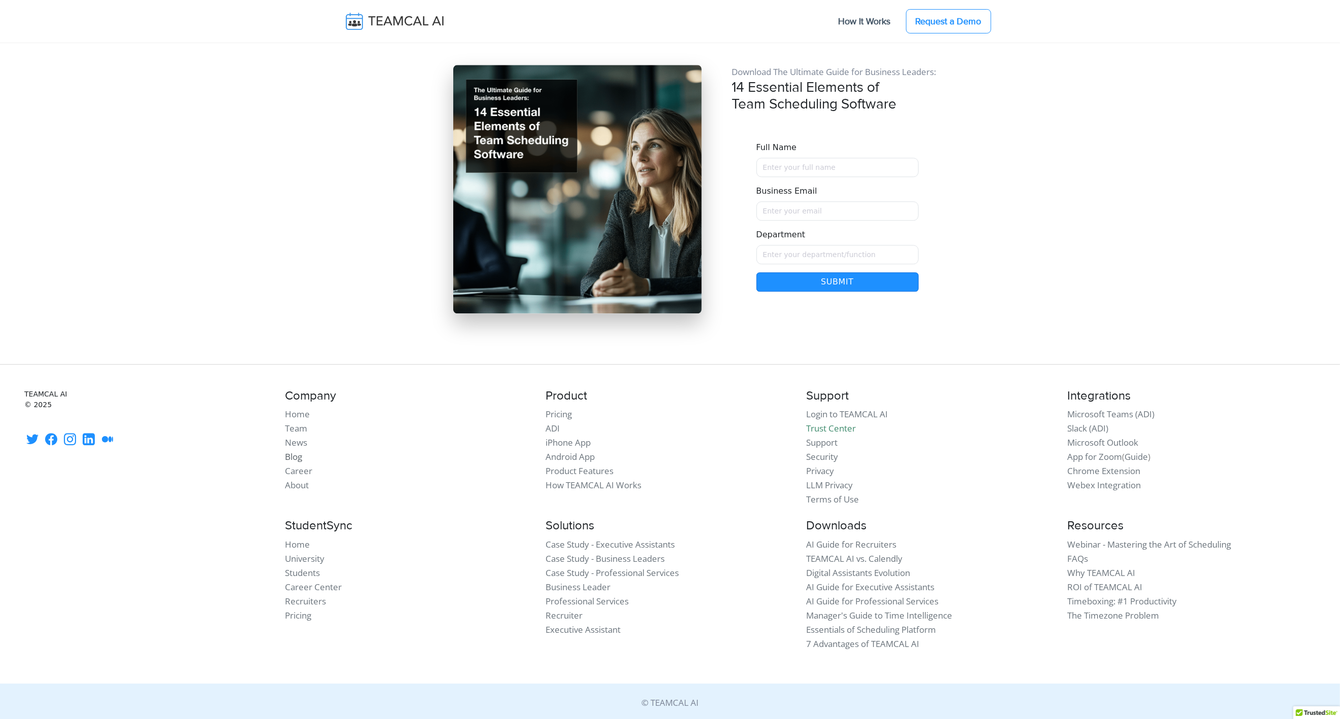
click at [294, 451] on link "Blog" at bounding box center [293, 457] width 17 height 12
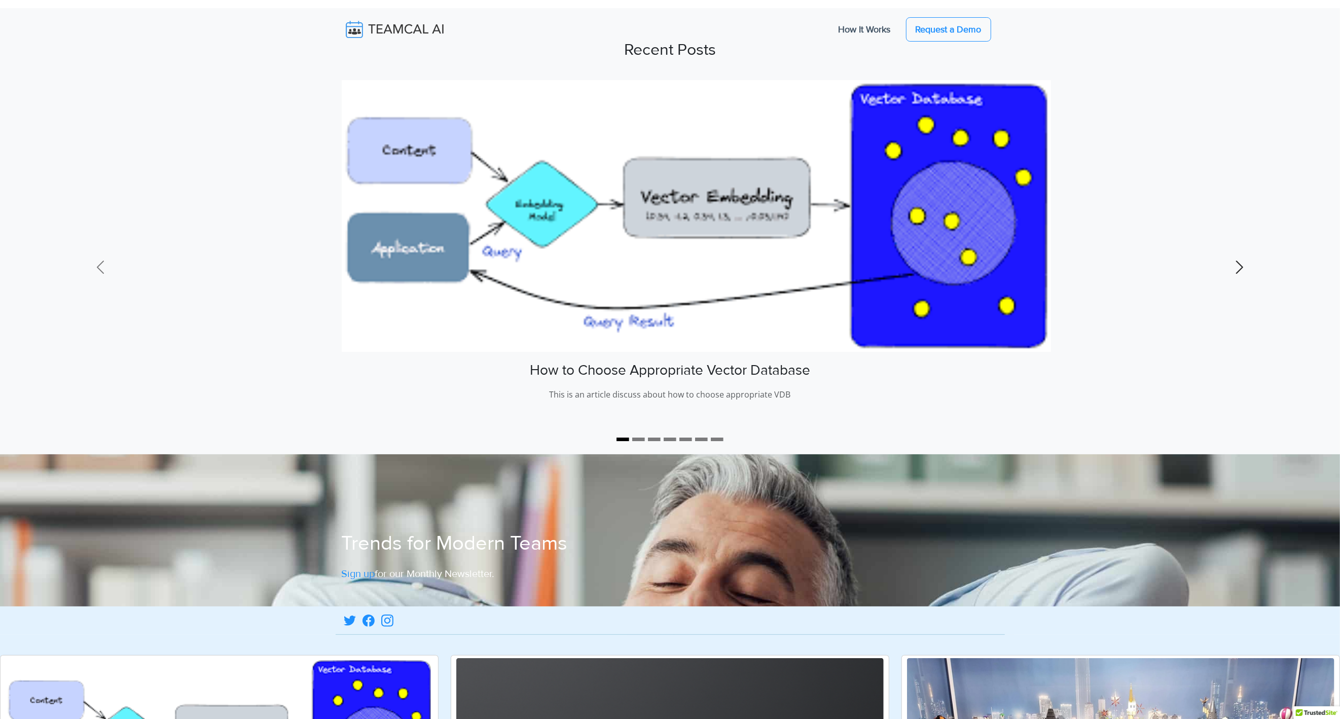
click at [1267, 268] on link "Next" at bounding box center [1240, 267] width 201 height 374
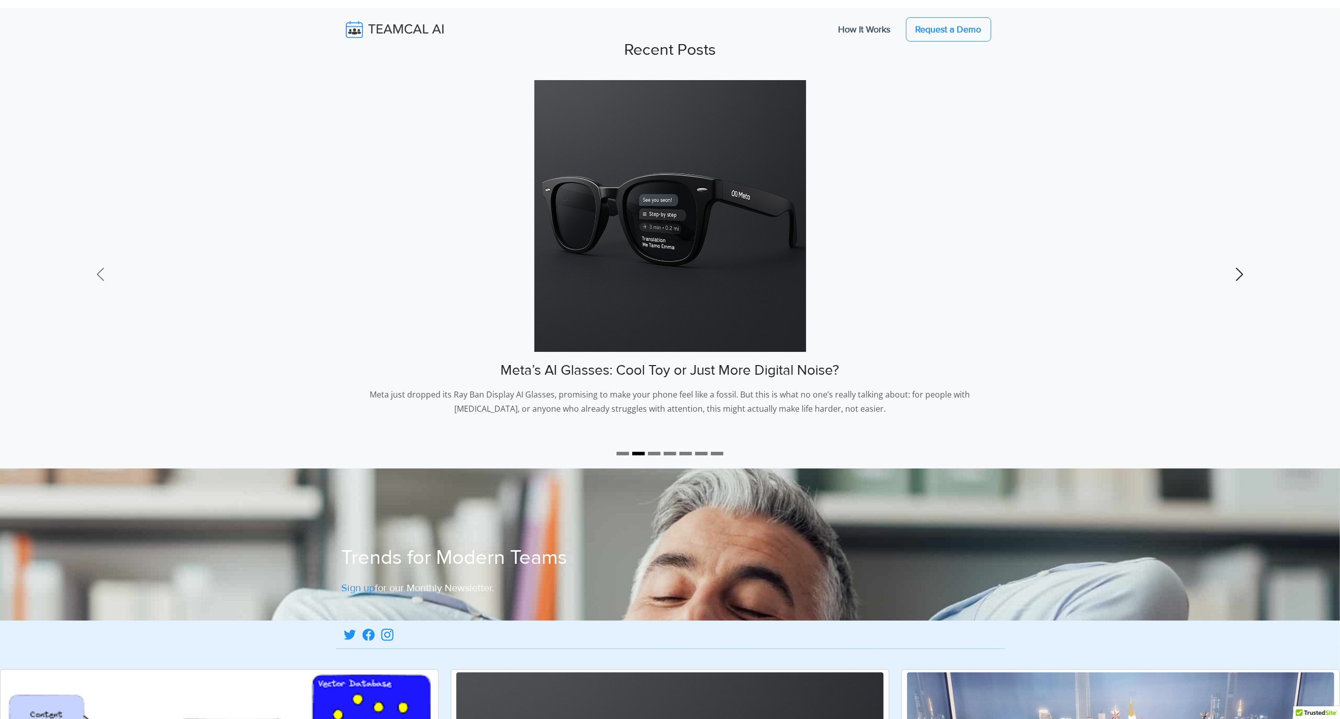
click at [1267, 268] on link "Next" at bounding box center [1240, 274] width 201 height 389
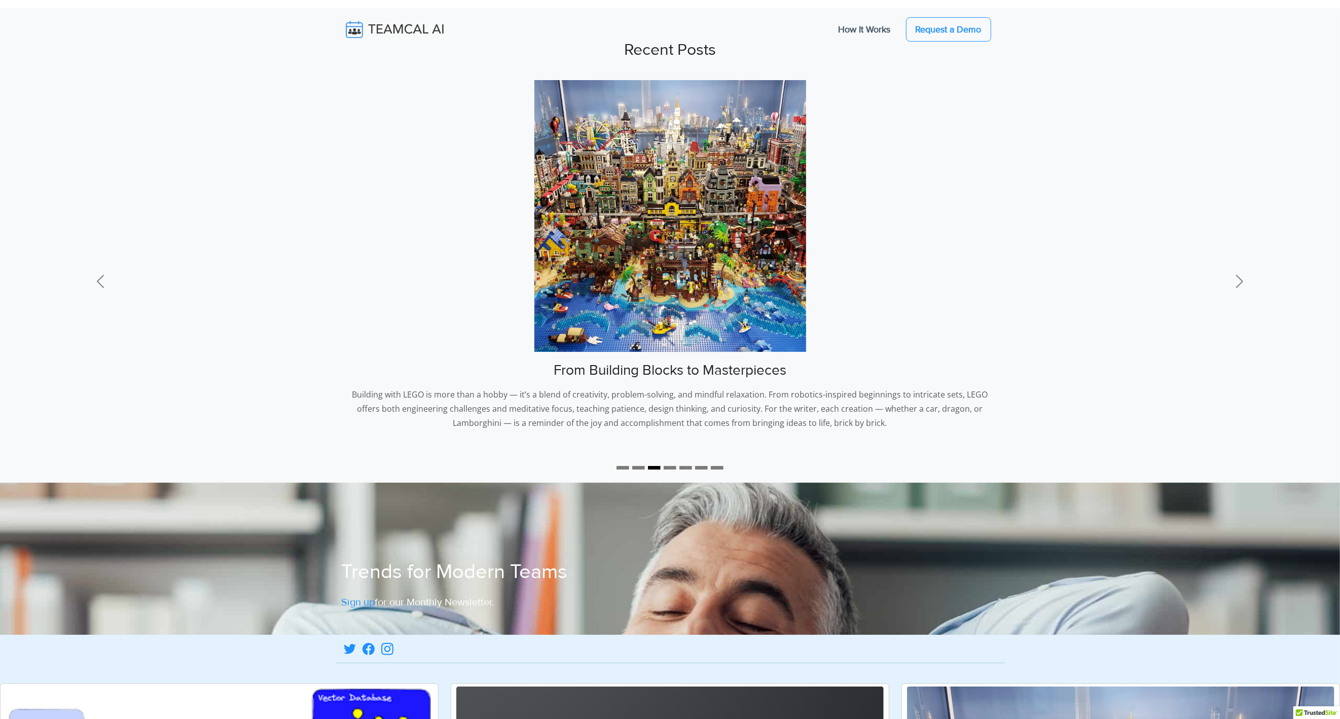
click at [407, 29] on img at bounding box center [402, 29] width 121 height 21
